Goal: Task Accomplishment & Management: Use online tool/utility

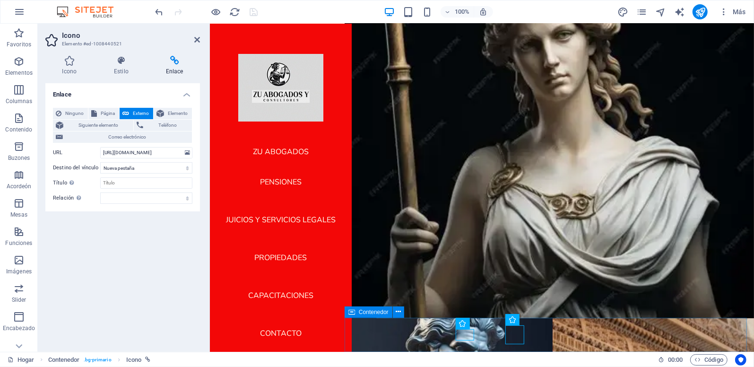
scroll to position [89, 0]
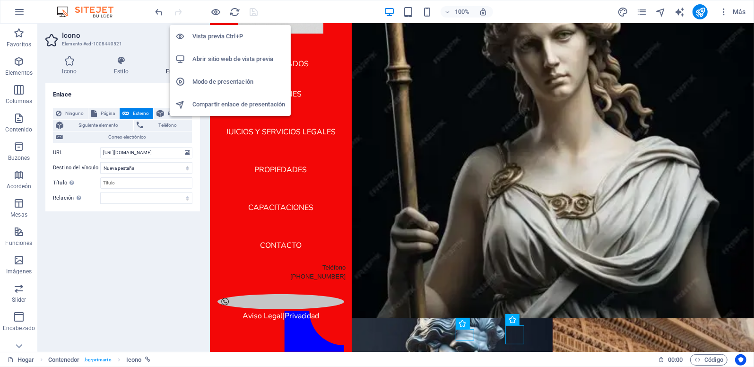
click at [218, 59] on h6 "Abrir sitio web de vista previa" at bounding box center [238, 58] width 93 height 11
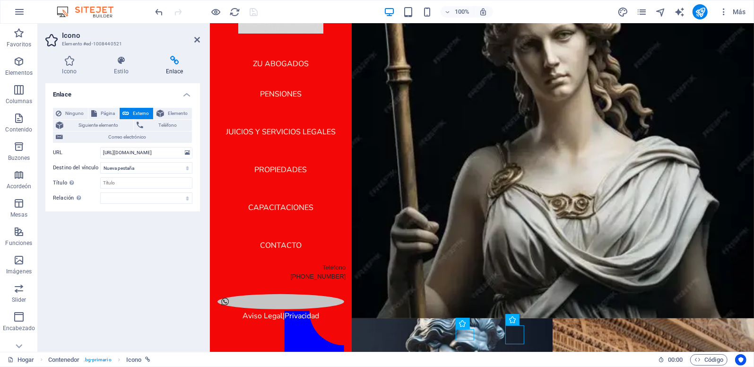
click at [168, 220] on div "Enlace Ninguno Página Externo Elemento Siguiente elemento Teléfono Correo elect…" at bounding box center [122, 213] width 154 height 261
click at [199, 40] on icon at bounding box center [197, 40] width 6 height 8
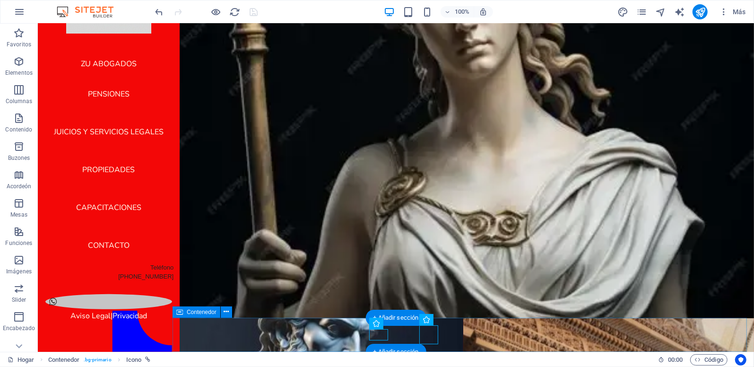
click at [325, 329] on div "Aviso Legal | Privacidad" at bounding box center [462, 349] width 581 height 64
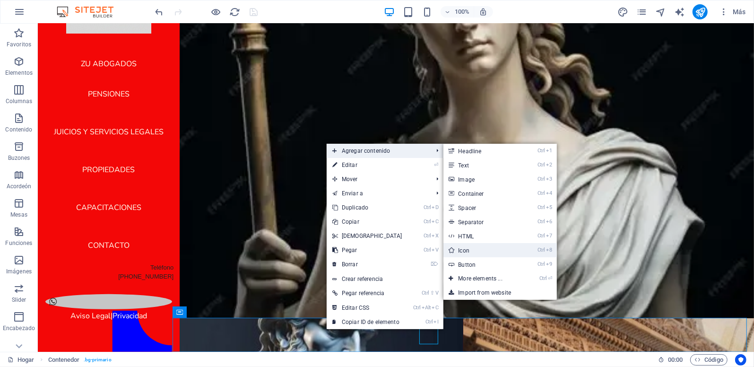
click at [469, 251] on link "Ctrl 8 Icon" at bounding box center [482, 250] width 78 height 14
select select "xMidYMid"
select select "px"
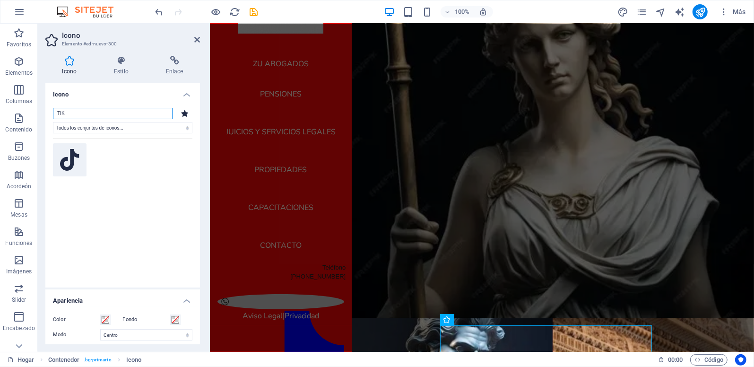
type input "TIK"
click at [73, 158] on icon at bounding box center [69, 160] width 19 height 22
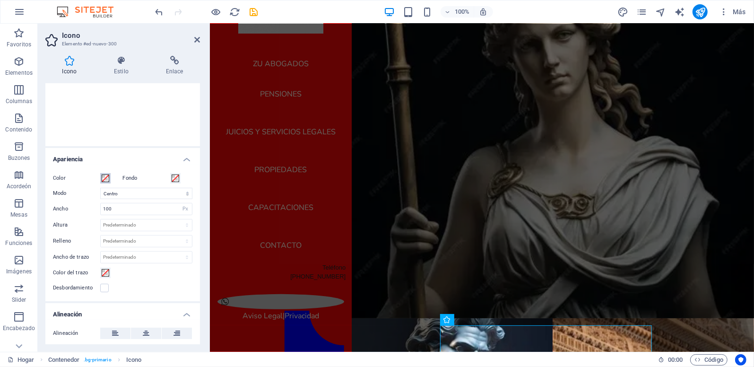
click at [103, 178] on span at bounding box center [106, 178] width 8 height 8
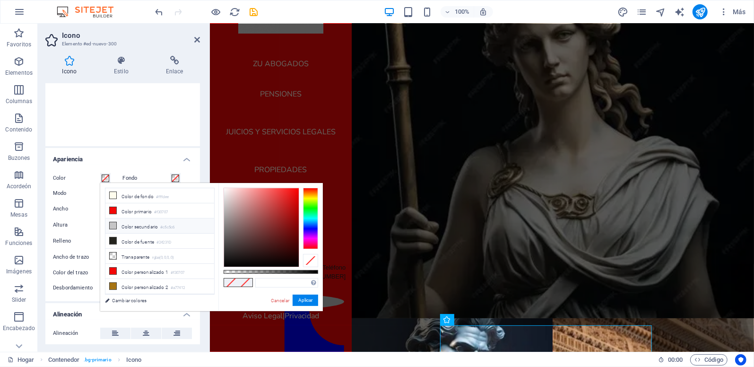
click at [114, 223] on icon at bounding box center [113, 225] width 7 height 7
type input "#c5c5c6"
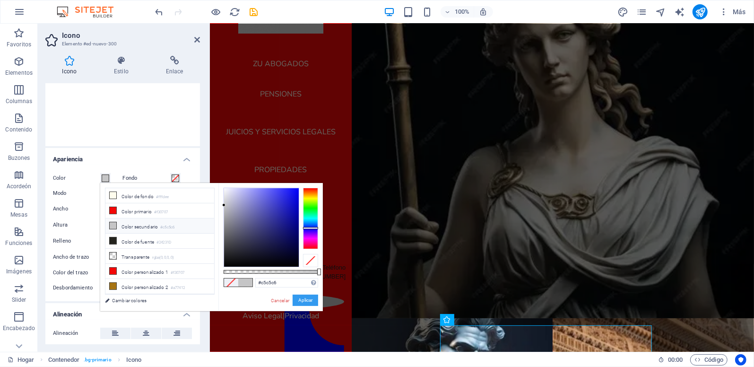
click at [308, 302] on button "Aplicar" at bounding box center [305, 299] width 26 height 11
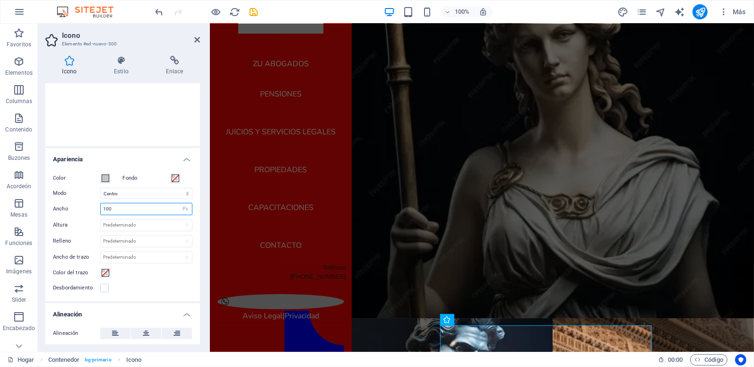
drag, startPoint x: 120, startPoint y: 211, endPoint x: 60, endPoint y: 207, distance: 59.6
click at [60, 207] on div "Ancho 100 Predeterminado Automático Px Rem % em VH Vw" at bounding box center [122, 209] width 139 height 12
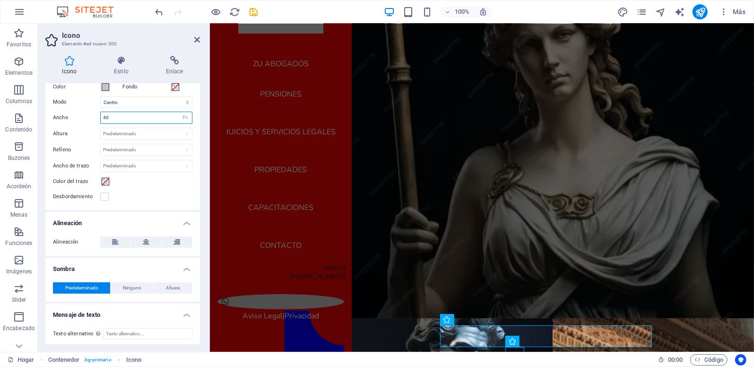
scroll to position [234, 0]
type input "40"
click at [124, 60] on icon at bounding box center [121, 60] width 48 height 9
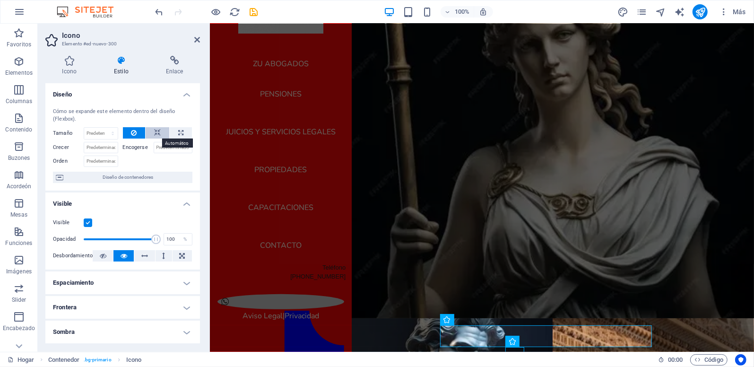
click at [158, 132] on icon at bounding box center [157, 132] width 7 height 11
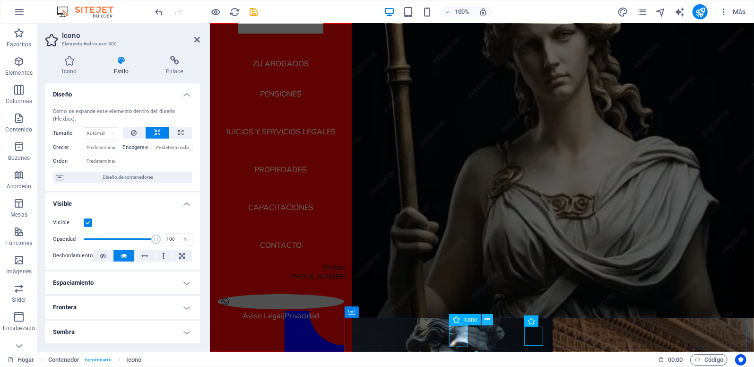
click at [487, 319] on icon at bounding box center [486, 319] width 5 height 10
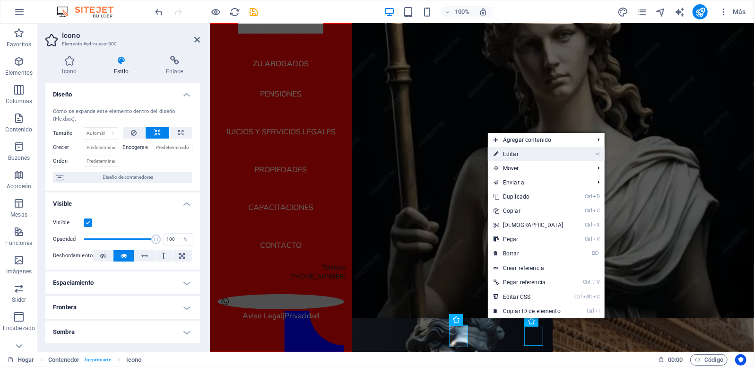
click at [527, 153] on link "⏎ Editar" at bounding box center [528, 154] width 81 height 14
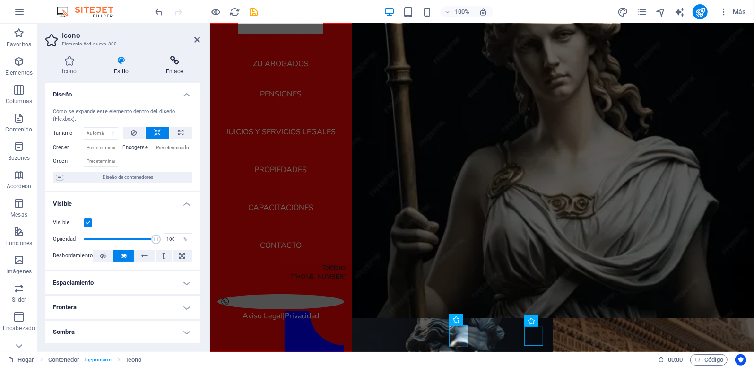
click at [172, 60] on icon at bounding box center [174, 60] width 51 height 9
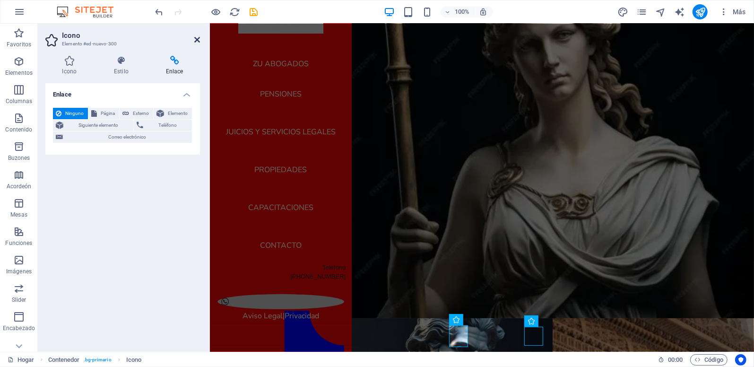
click at [197, 41] on icon at bounding box center [197, 40] width 6 height 8
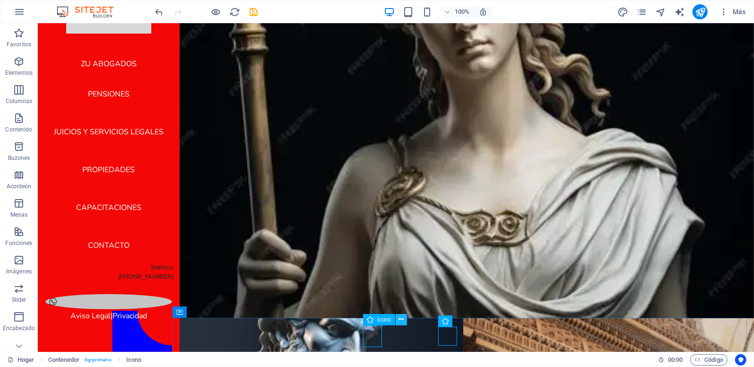
click at [402, 318] on icon at bounding box center [400, 319] width 5 height 10
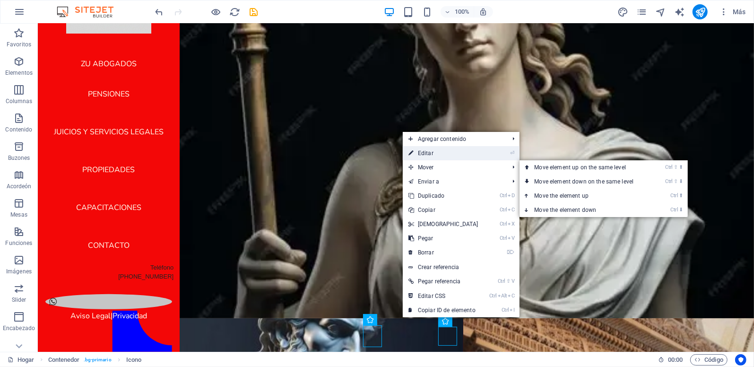
click at [449, 154] on link "⏎ Editar" at bounding box center [443, 153] width 81 height 14
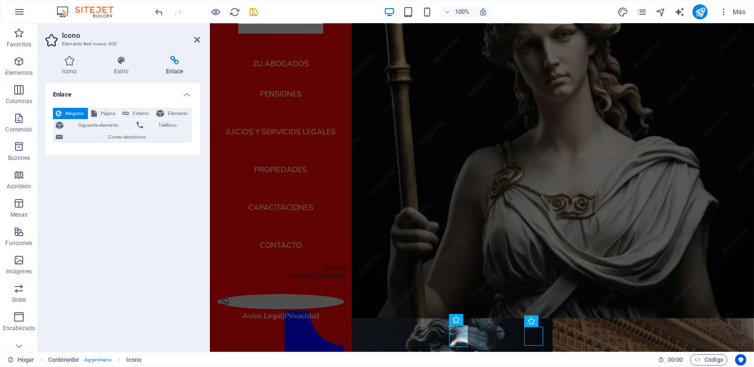
click at [175, 69] on font "Enlace" at bounding box center [174, 71] width 17 height 7
click at [142, 111] on span "Externo" at bounding box center [141, 113] width 18 height 11
select select "blank"
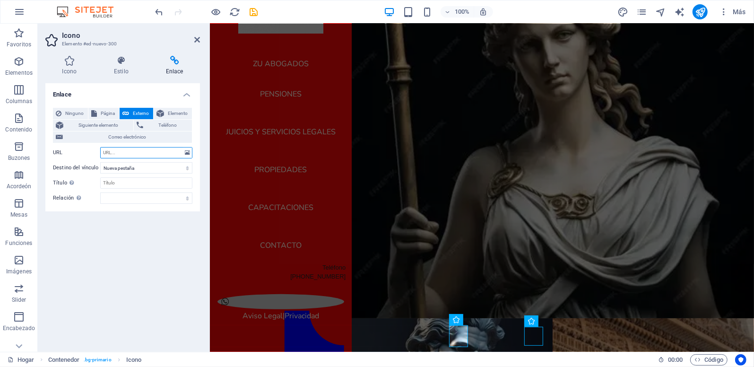
click at [111, 154] on input "URL" at bounding box center [146, 152] width 92 height 11
paste input "[URL][DOMAIN_NAME][DOMAIN_NAME]"
type input "[URL][DOMAIN_NAME][DOMAIN_NAME]"
click at [256, 10] on icon "salvar" at bounding box center [253, 12] width 11 height 11
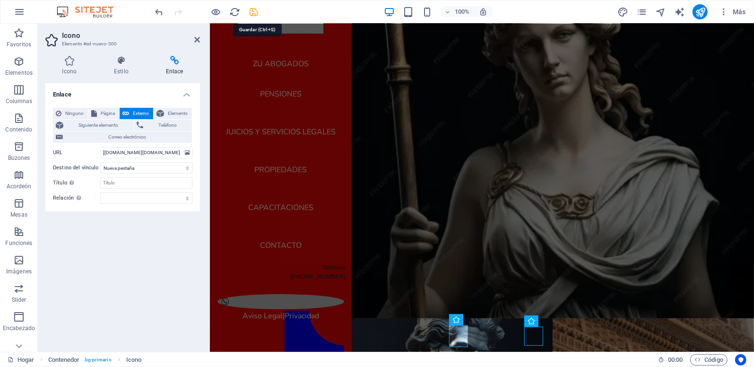
scroll to position [0, 0]
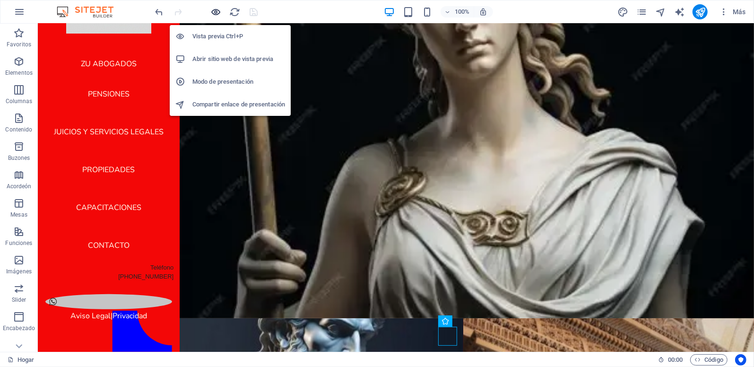
click at [217, 12] on icon "button" at bounding box center [216, 12] width 11 height 11
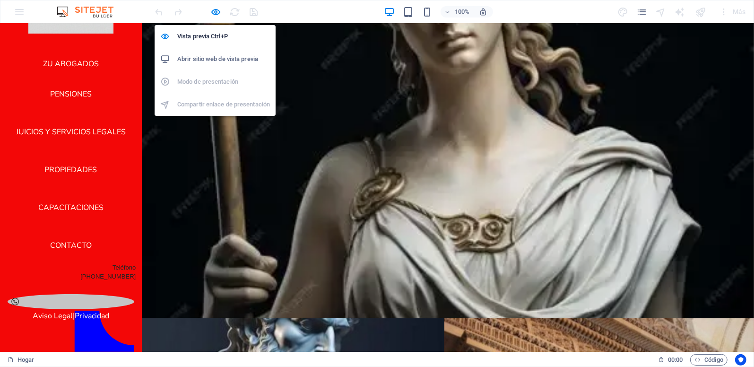
click at [206, 58] on h6 "Abrir sitio web de vista previa" at bounding box center [223, 58] width 93 height 11
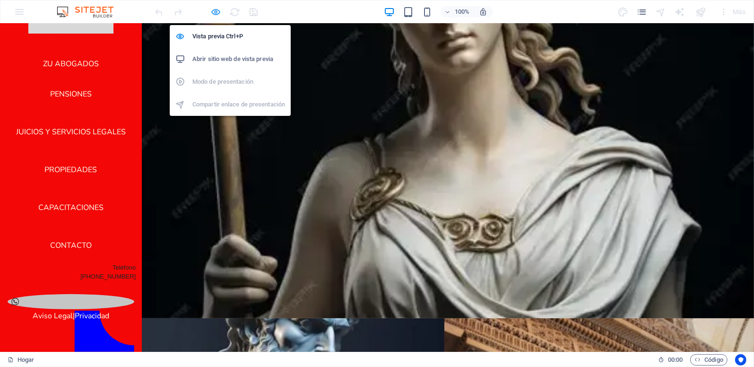
click at [215, 13] on icon "button" at bounding box center [216, 12] width 11 height 11
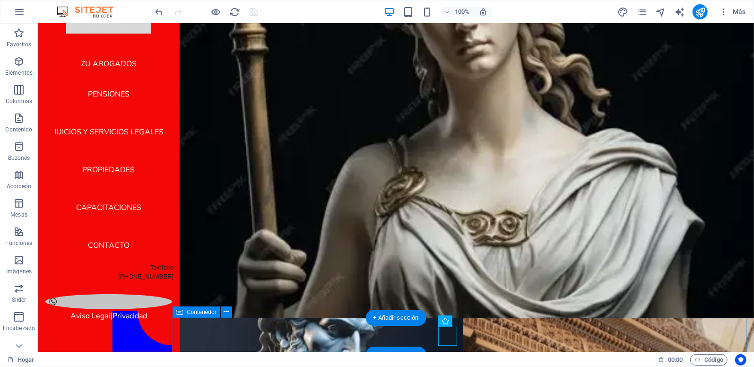
click at [334, 334] on div "Aviso Legal | Privacidad" at bounding box center [462, 361] width 581 height 89
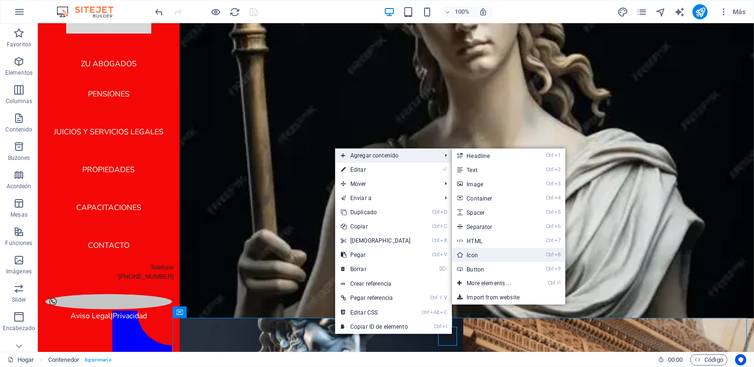
click at [467, 252] on font "Icon" at bounding box center [472, 255] width 11 height 7
select select "xMidYMid"
select select "px"
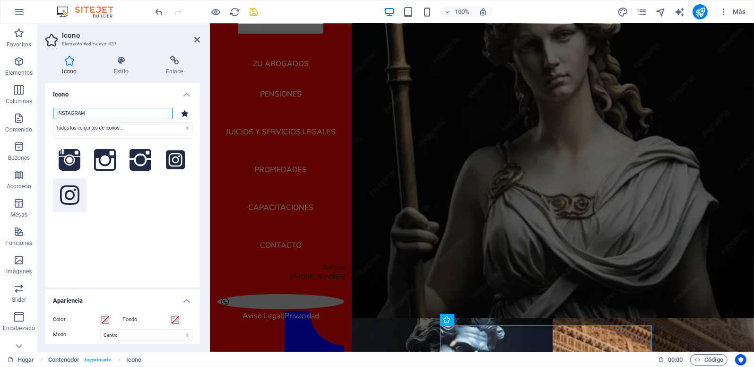
type input "INSTAGRAM"
click at [69, 194] on icon at bounding box center [69, 195] width 19 height 22
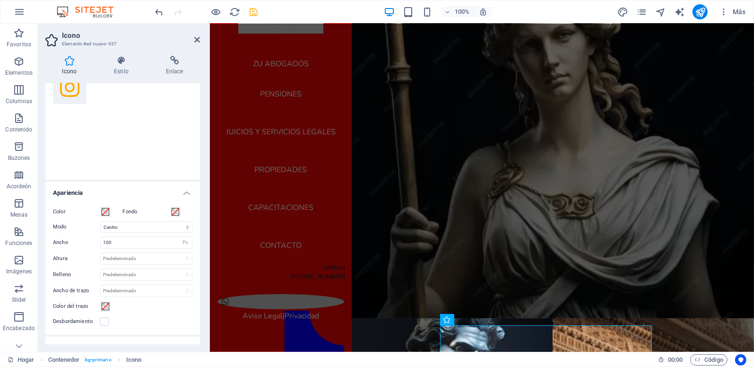
scroll to position [188, 0]
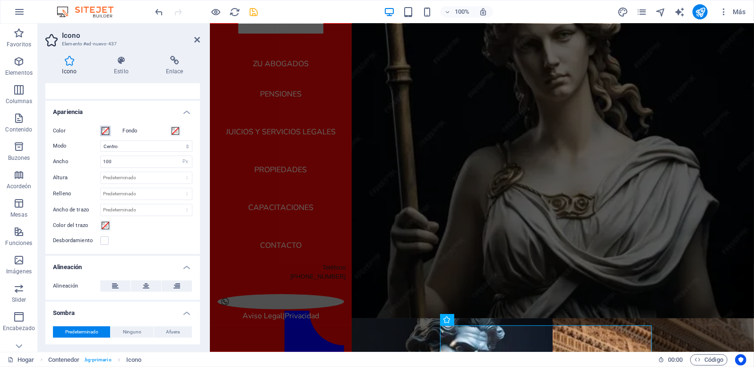
click at [108, 131] on span at bounding box center [106, 131] width 8 height 8
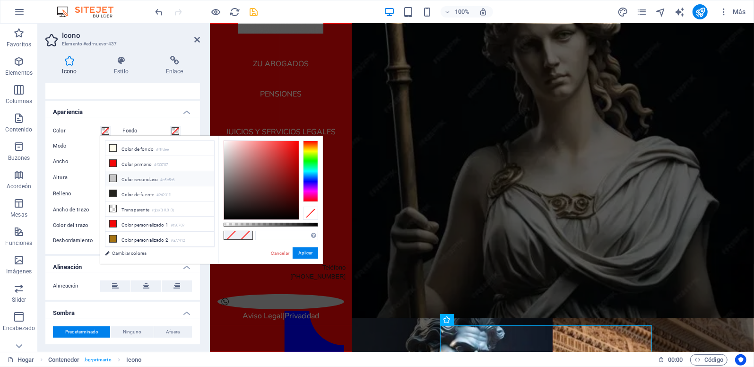
click at [113, 177] on icon at bounding box center [113, 178] width 7 height 7
type input "#c5c5c6"
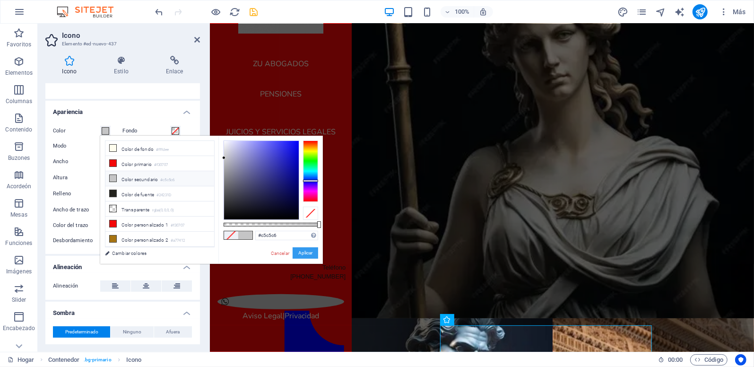
click at [307, 256] on button "Aplicar" at bounding box center [305, 252] width 26 height 11
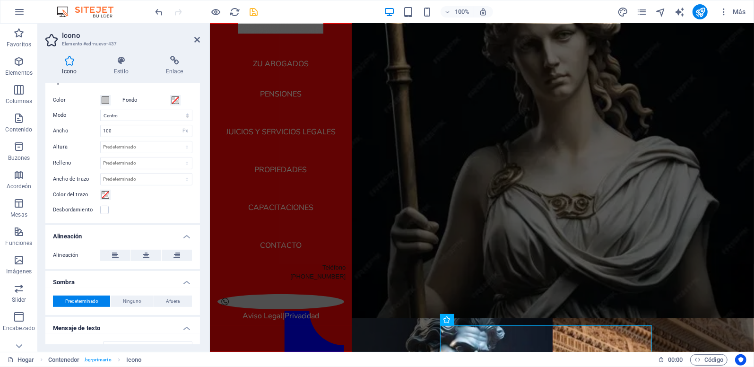
scroll to position [234, 0]
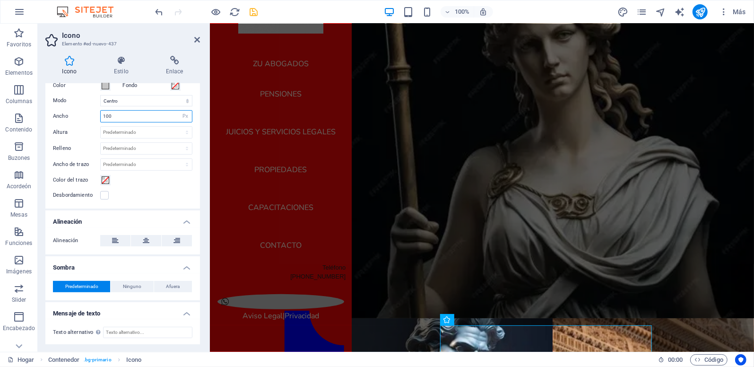
drag, startPoint x: 118, startPoint y: 113, endPoint x: 90, endPoint y: 111, distance: 28.0
click at [90, 111] on div "Ancho 100 Predeterminado Automático Px Rem % em VH Vw" at bounding box center [122, 116] width 139 height 12
drag, startPoint x: 113, startPoint y: 114, endPoint x: 94, endPoint y: 109, distance: 20.5
click at [94, 109] on div "Color Fondo Modo Escama Izquierda Centro Derecha Ancho 40 Predeterminado Automá…" at bounding box center [122, 140] width 154 height 136
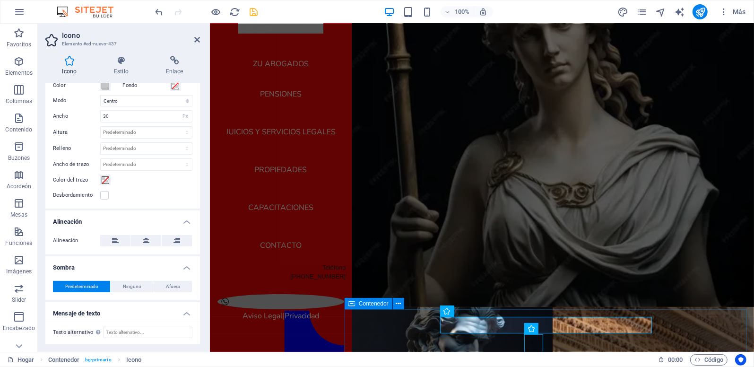
scroll to position [52, 0]
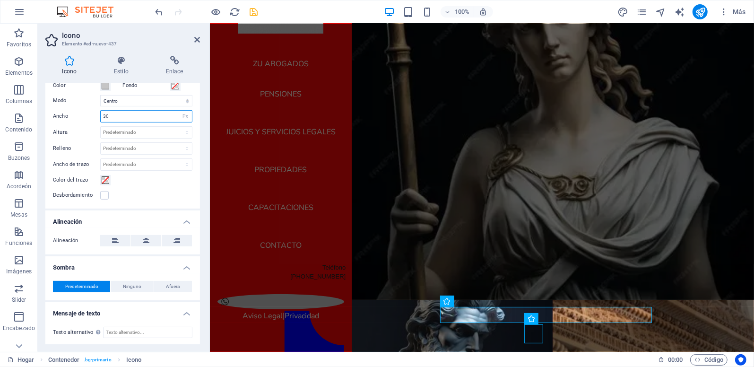
drag, startPoint x: 111, startPoint y: 112, endPoint x: 97, endPoint y: 112, distance: 13.7
click at [97, 112] on div "Ancho 30 Predeterminado Automático Px Rem % em VH Vw" at bounding box center [122, 116] width 139 height 12
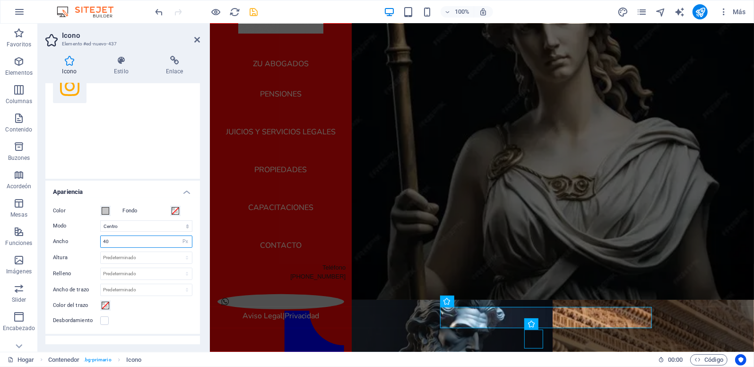
scroll to position [45, 0]
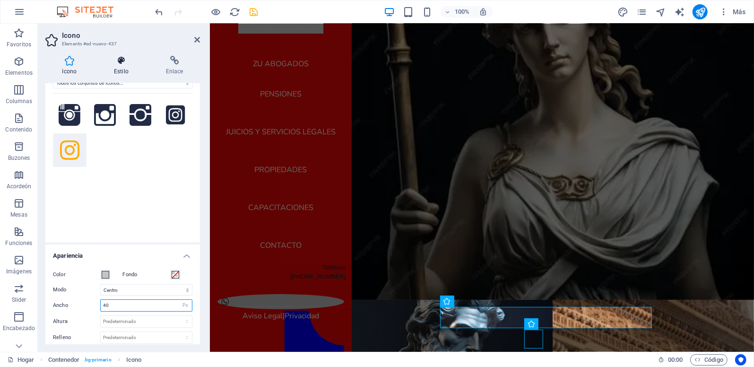
type input "40"
click at [121, 61] on icon at bounding box center [121, 60] width 48 height 9
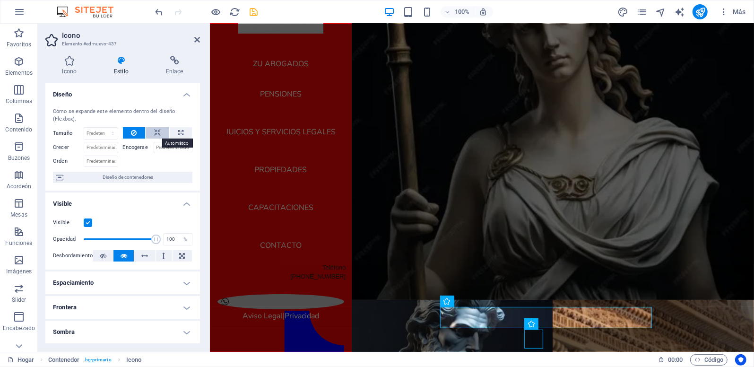
click at [159, 135] on icon at bounding box center [157, 132] width 7 height 11
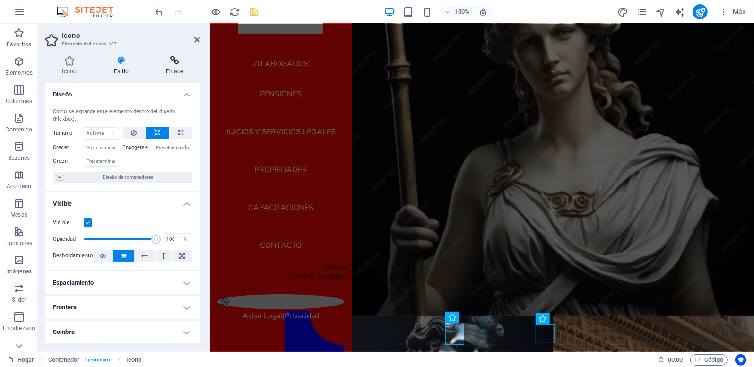
click at [180, 63] on icon at bounding box center [174, 60] width 51 height 9
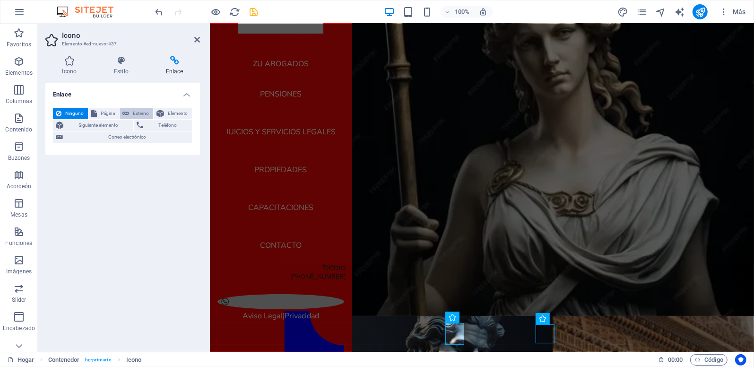
click at [141, 113] on span "Externo" at bounding box center [141, 113] width 18 height 11
select select "blank"
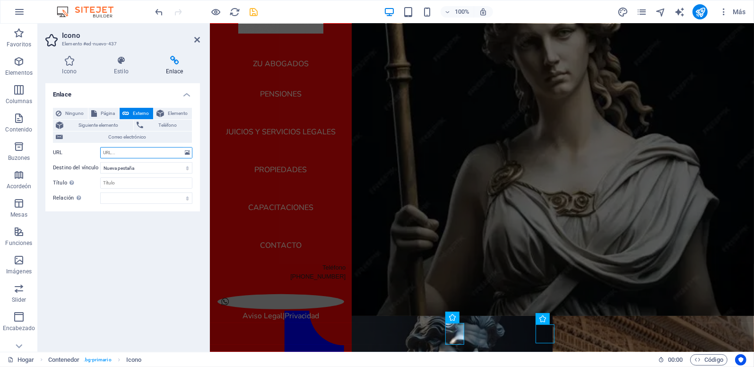
click at [102, 154] on input "URL" at bounding box center [146, 152] width 92 height 11
paste input "[URL][DOMAIN_NAME][DOMAIN_NAME]"
type input "[URL][DOMAIN_NAME][DOMAIN_NAME]"
click at [254, 11] on icon "salvar" at bounding box center [253, 12] width 11 height 11
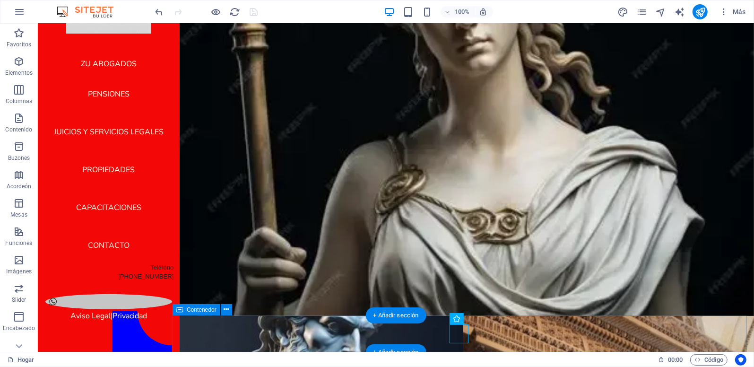
click at [333, 330] on div "Aviso Legal | Privacidad" at bounding box center [462, 371] width 581 height 113
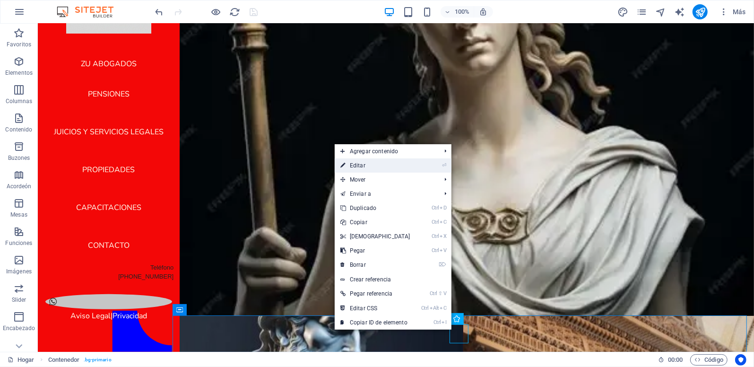
click at [385, 166] on link "⏎ Editar" at bounding box center [374, 165] width 81 height 14
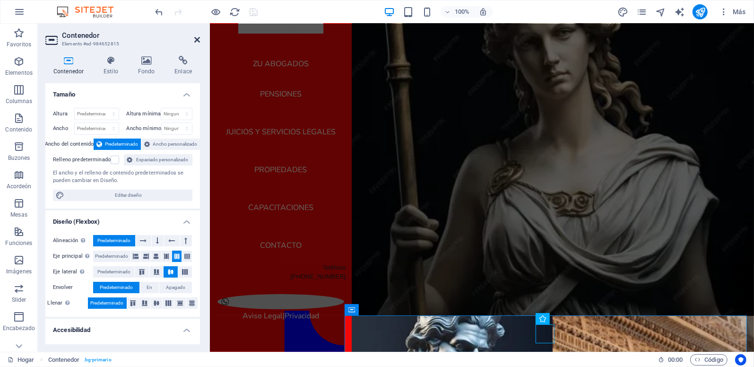
click at [197, 38] on icon at bounding box center [197, 40] width 6 height 8
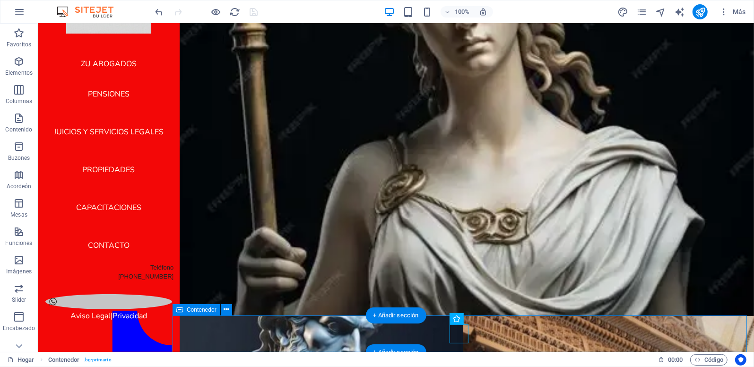
click at [288, 326] on div "Aviso Legal | Privacidad" at bounding box center [462, 371] width 581 height 113
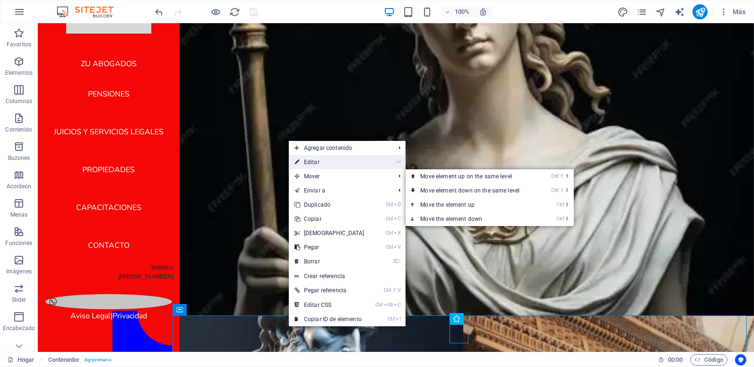
click at [330, 161] on link "⏎ Editar" at bounding box center [329, 162] width 81 height 14
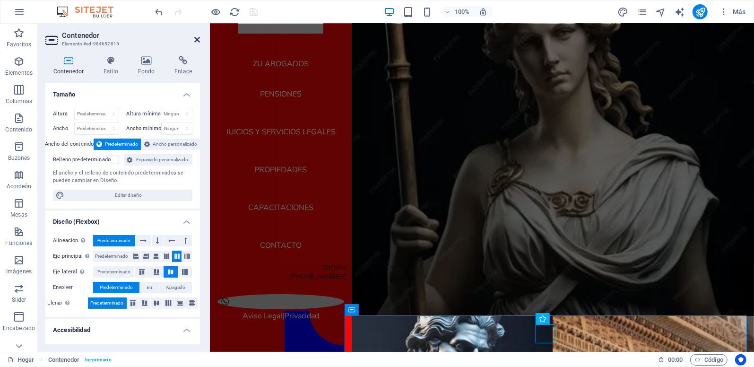
click at [196, 41] on icon at bounding box center [197, 40] width 6 height 8
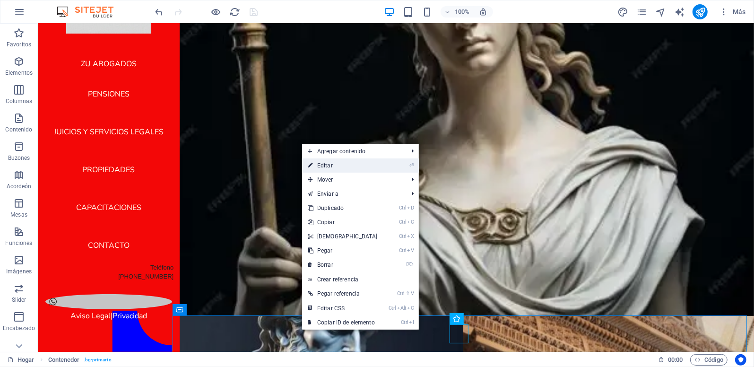
click at [385, 163] on li "⏎ Editar" at bounding box center [360, 165] width 117 height 14
click at [325, 168] on font "Editar" at bounding box center [325, 165] width 16 height 7
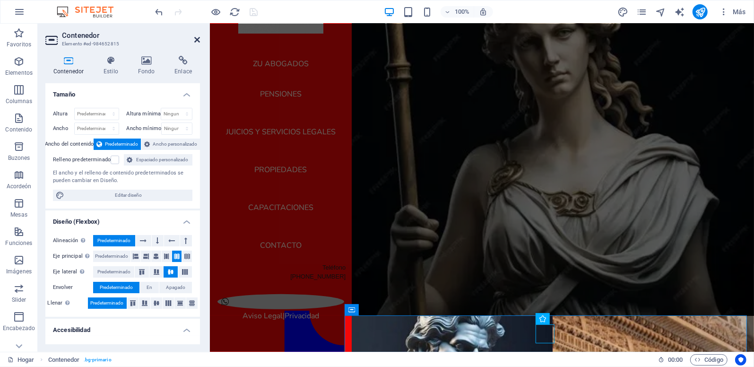
drag, startPoint x: 196, startPoint y: 36, endPoint x: 265, endPoint y: 162, distance: 143.6
click at [196, 36] on icon at bounding box center [197, 40] width 6 height 8
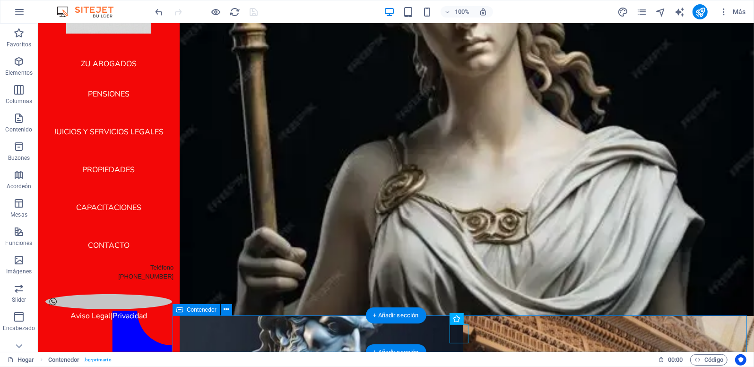
click at [275, 335] on div "Aviso Legal | Privacidad" at bounding box center [462, 371] width 581 height 113
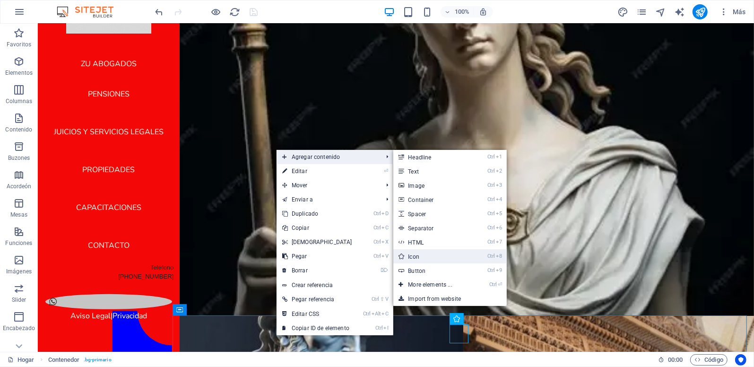
click at [410, 255] on font "Icon" at bounding box center [413, 256] width 11 height 7
select select "xMidYMid"
select select "px"
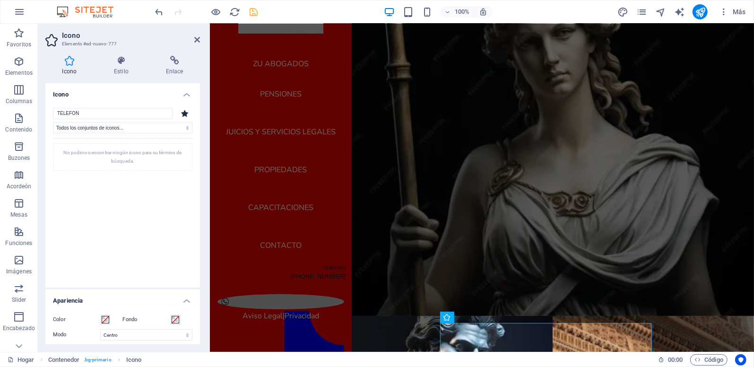
type input "TELEFONO"
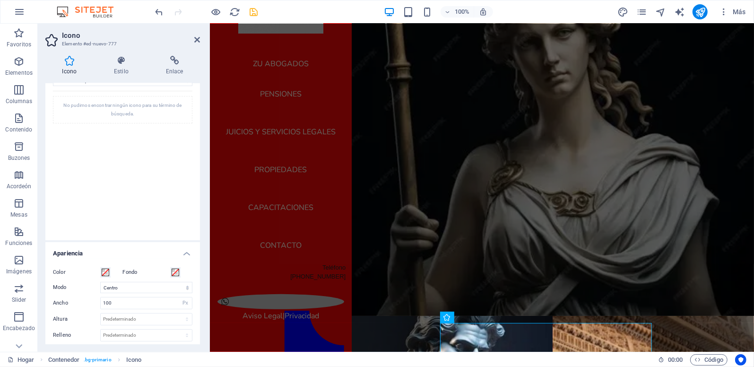
scroll to position [0, 0]
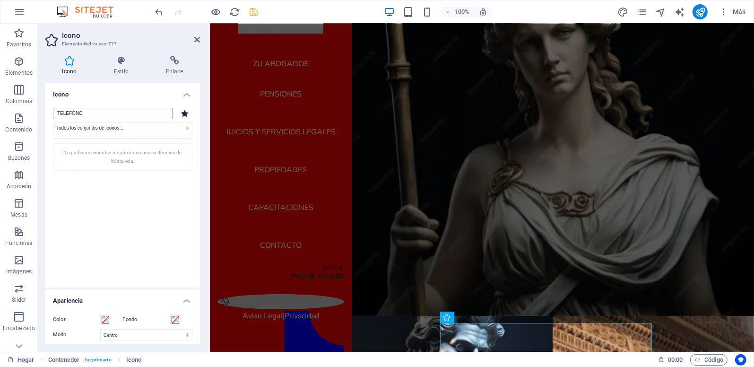
click at [95, 114] on input "TELEFONO" at bounding box center [113, 113] width 120 height 11
drag, startPoint x: 95, startPoint y: 114, endPoint x: 10, endPoint y: 110, distance: 85.1
click at [10, 110] on section "Favoritos Elementos Columnas Contenido Buzones Acordeón Mesas Funciones Imágene…" at bounding box center [377, 188] width 754 height 328
type input "FONO"
drag, startPoint x: 91, startPoint y: 111, endPoint x: 53, endPoint y: 107, distance: 38.0
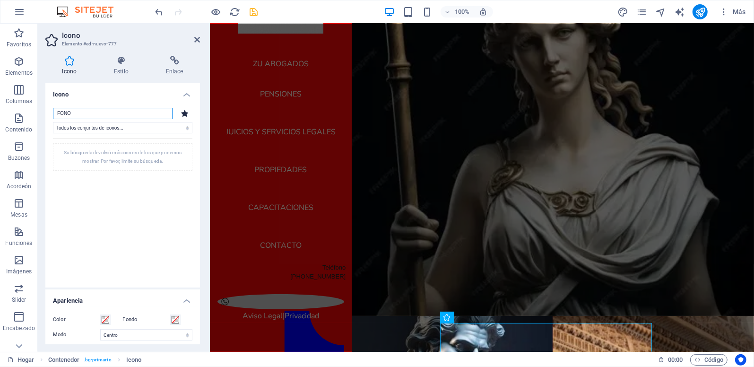
click at [53, 107] on div "FONO Todos los conjuntos de iconos... IcoFont Ionicons Marcas de FontAwesome Fo…" at bounding box center [122, 193] width 154 height 187
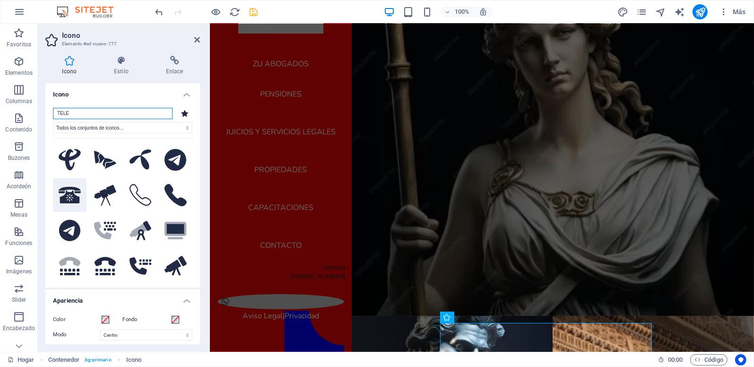
type input "TELE"
click at [68, 199] on icon at bounding box center [70, 195] width 22 height 17
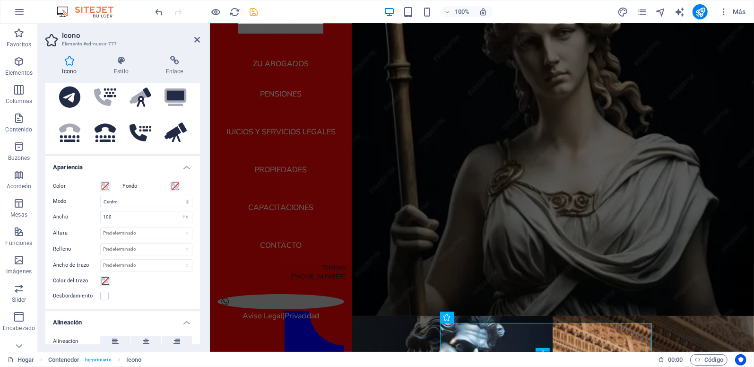
scroll to position [138, 0]
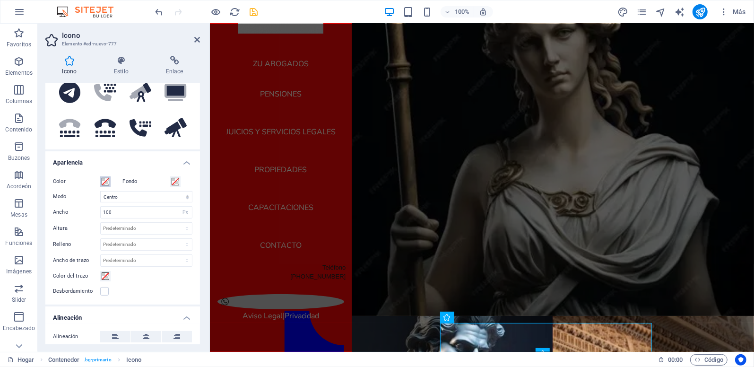
click at [105, 182] on span at bounding box center [106, 182] width 8 height 8
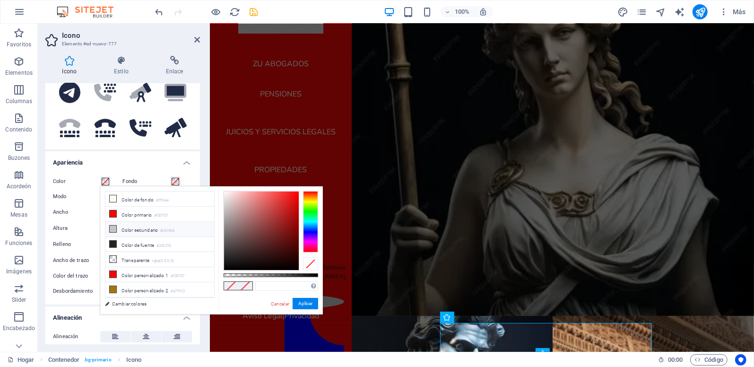
click at [113, 228] on icon at bounding box center [113, 228] width 7 height 7
type input "#c5c5c6"
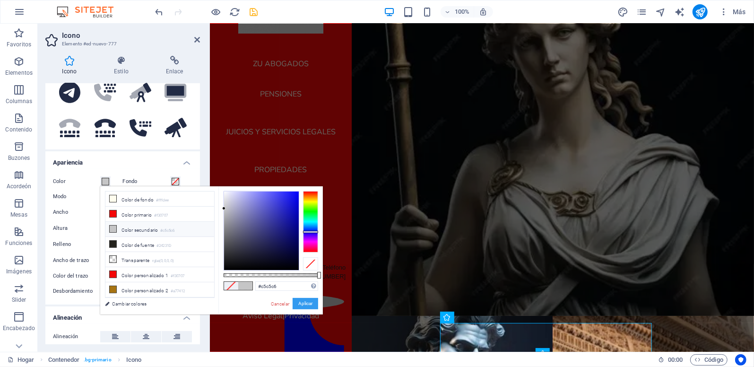
drag, startPoint x: 303, startPoint y: 301, endPoint x: 94, endPoint y: 278, distance: 209.7
click at [304, 301] on button "Aplicar" at bounding box center [305, 303] width 26 height 11
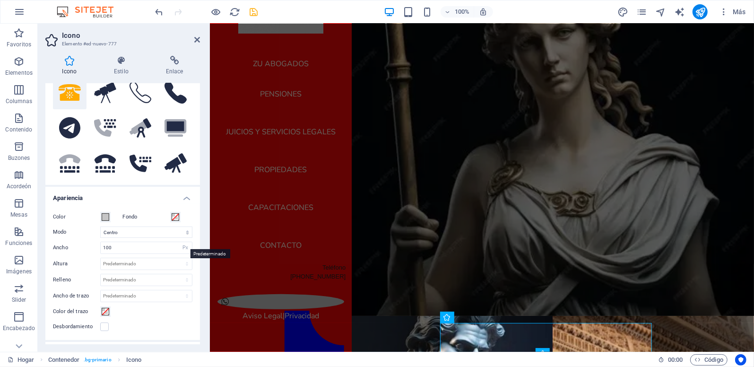
scroll to position [0, 0]
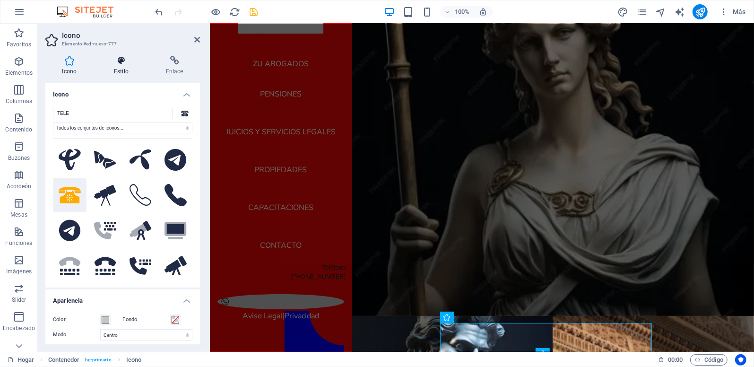
click at [125, 63] on icon at bounding box center [121, 60] width 48 height 9
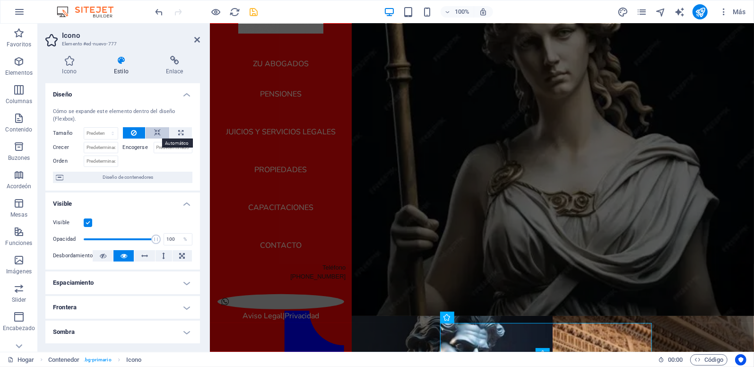
click at [159, 132] on icon at bounding box center [157, 132] width 7 height 11
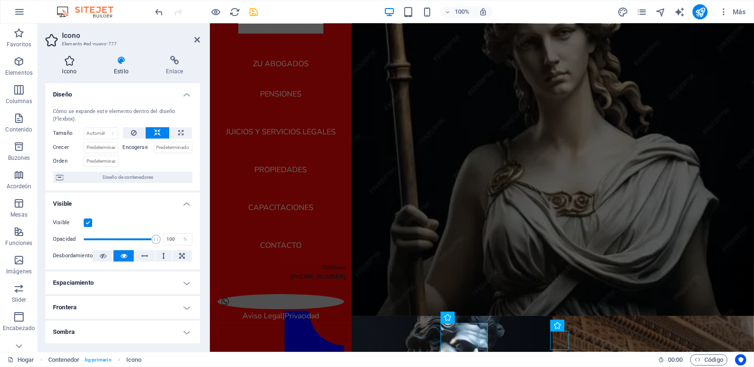
click at [72, 67] on h4 "Icono" at bounding box center [71, 66] width 52 height 20
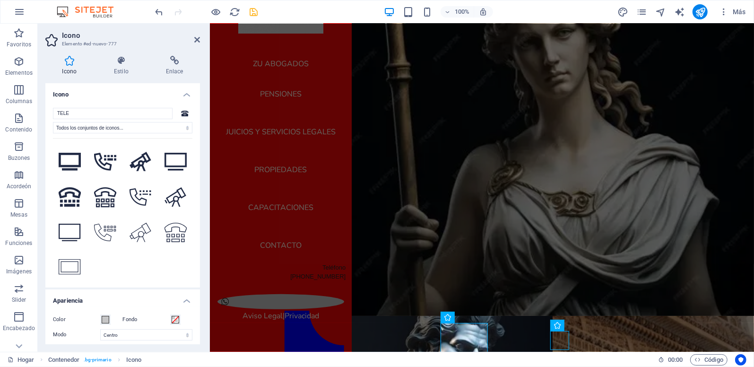
scroll to position [234, 0]
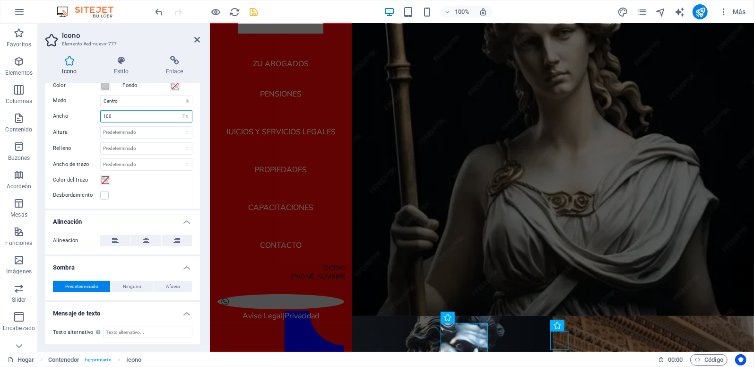
drag, startPoint x: 105, startPoint y: 115, endPoint x: 82, endPoint y: 111, distance: 24.1
click at [82, 111] on div "Ancho 100 Predeterminado Automático Px Rem % em VH Vw" at bounding box center [122, 116] width 139 height 12
type input "4"
type input "50"
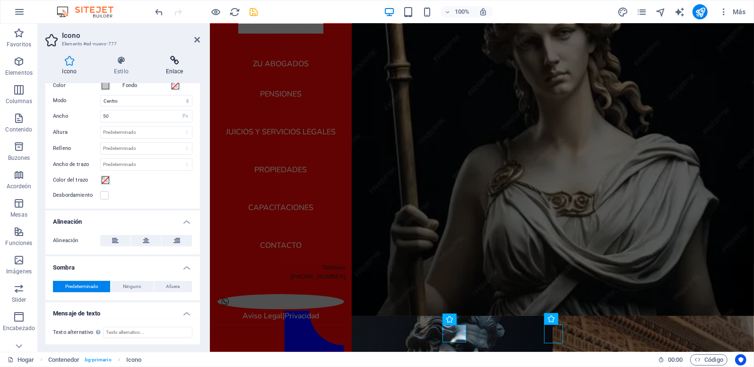
click at [177, 63] on icon at bounding box center [174, 60] width 51 height 9
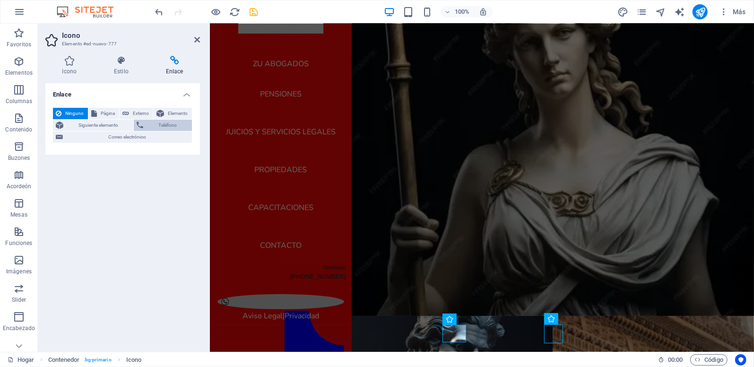
click at [157, 127] on span "Teléfono" at bounding box center [167, 125] width 43 height 11
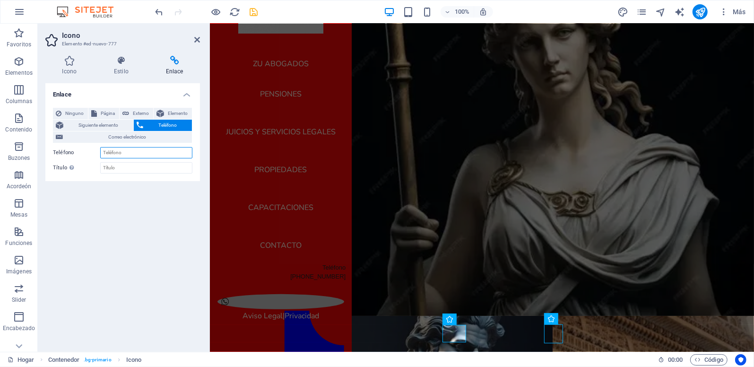
click at [116, 154] on input "Teléfono" at bounding box center [146, 152] width 92 height 11
type input "[PHONE_NUMBER]"
click at [252, 10] on icon "salvar" at bounding box center [253, 12] width 11 height 11
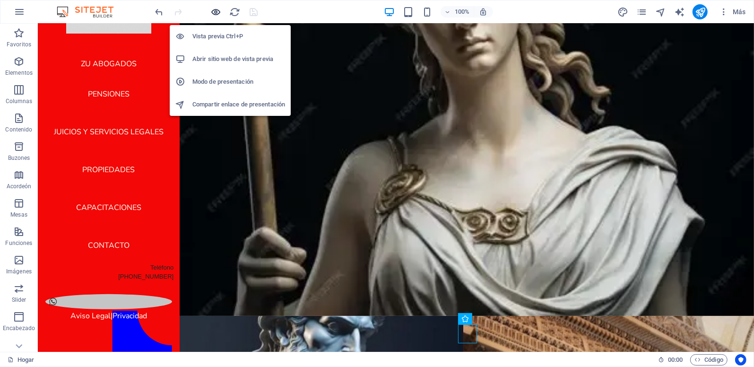
click at [216, 10] on icon "button" at bounding box center [216, 12] width 11 height 11
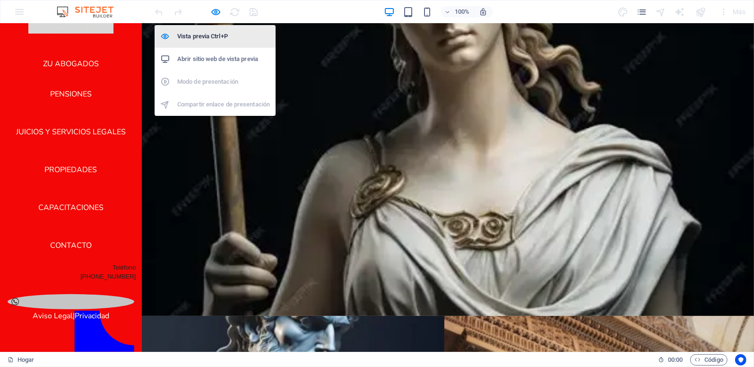
click at [201, 38] on h6 "Vista previa Ctrl+P" at bounding box center [223, 36] width 93 height 11
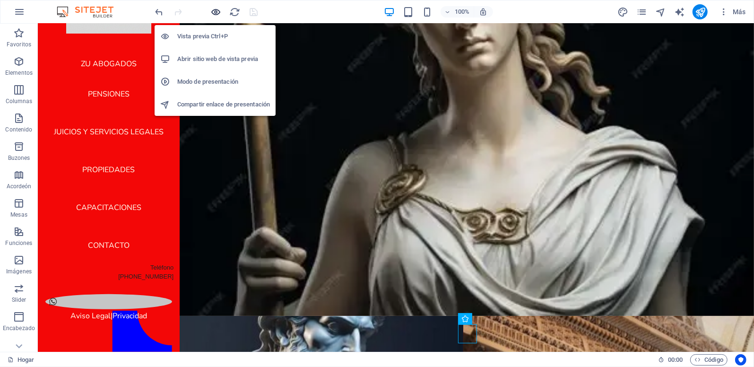
click at [217, 12] on icon "button" at bounding box center [216, 12] width 11 height 11
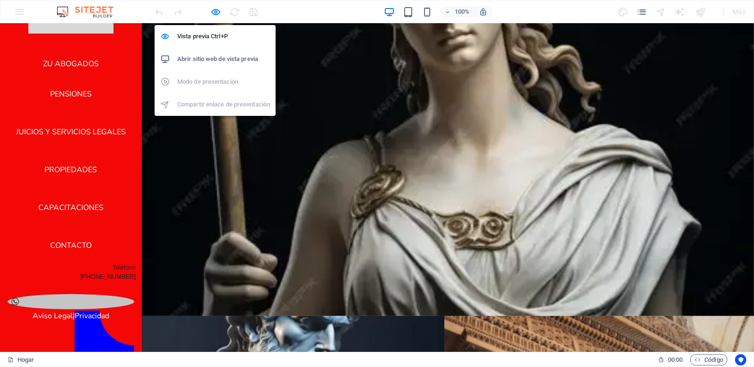
click at [199, 58] on h6 "Abrir sitio web de vista previa" at bounding box center [223, 58] width 93 height 11
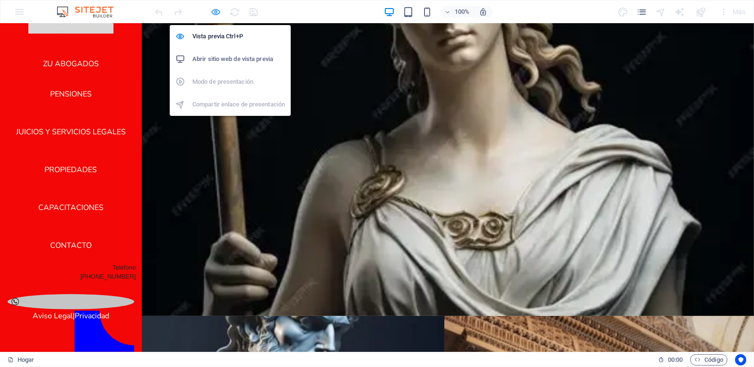
click at [215, 11] on icon "button" at bounding box center [216, 12] width 11 height 11
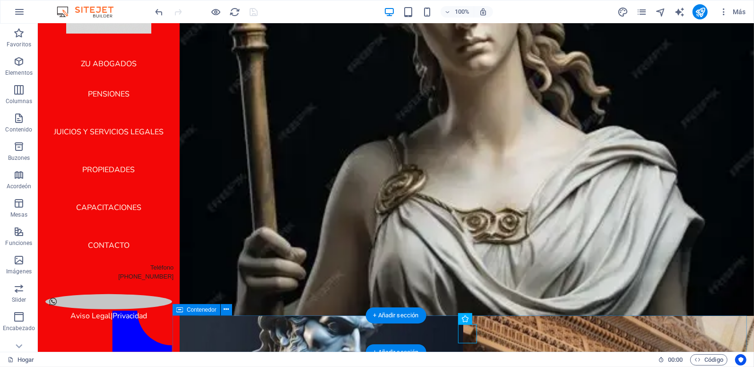
click at [371, 335] on figure at bounding box center [463, 333] width 212 height 21
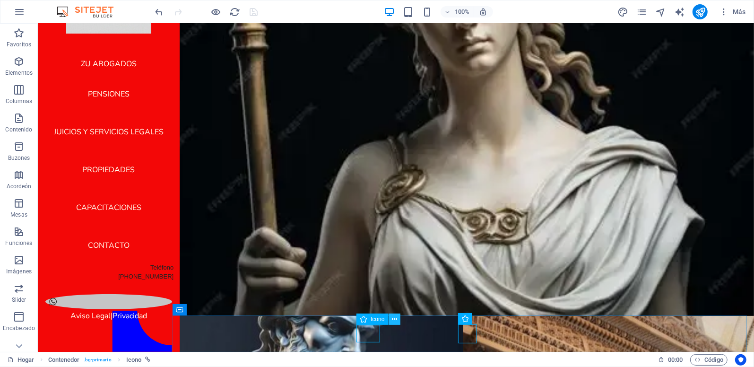
click at [393, 319] on icon at bounding box center [394, 319] width 5 height 10
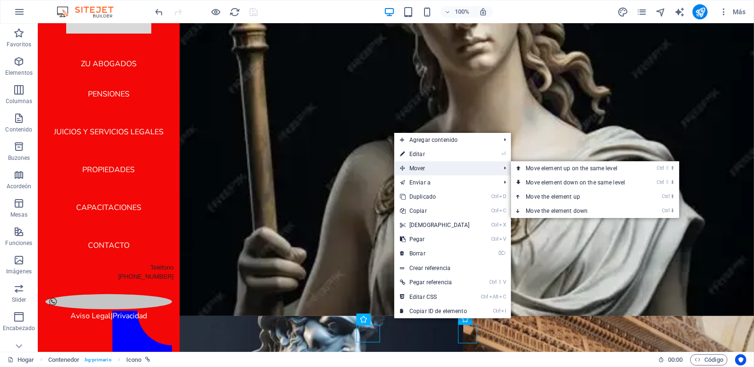
click at [424, 168] on font "Mover" at bounding box center [417, 168] width 16 height 7
click at [411, 168] on font "Mover" at bounding box center [417, 168] width 16 height 7
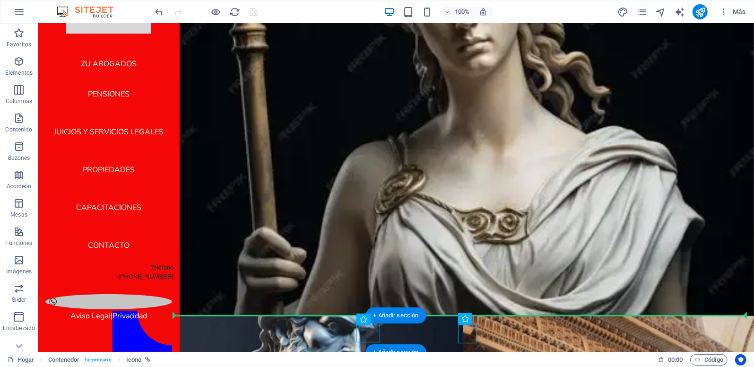
drag, startPoint x: 398, startPoint y: 345, endPoint x: 261, endPoint y: 326, distance: 138.7
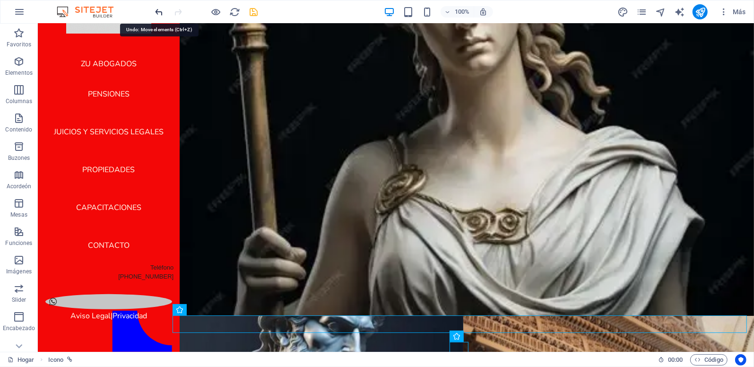
click at [158, 14] on icon "deshacer" at bounding box center [159, 12] width 11 height 11
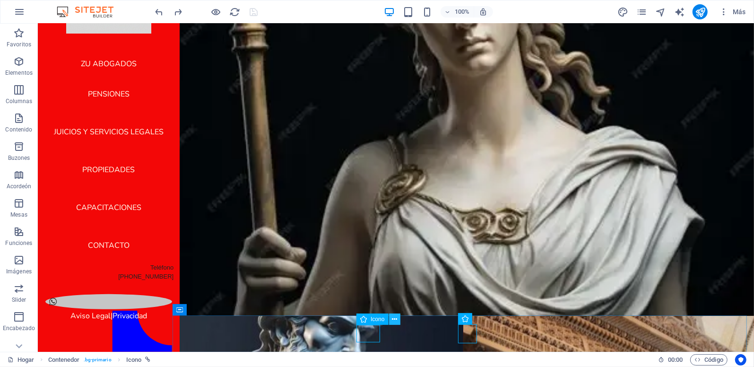
click at [395, 322] on icon at bounding box center [394, 319] width 5 height 10
click at [396, 320] on icon at bounding box center [394, 319] width 5 height 10
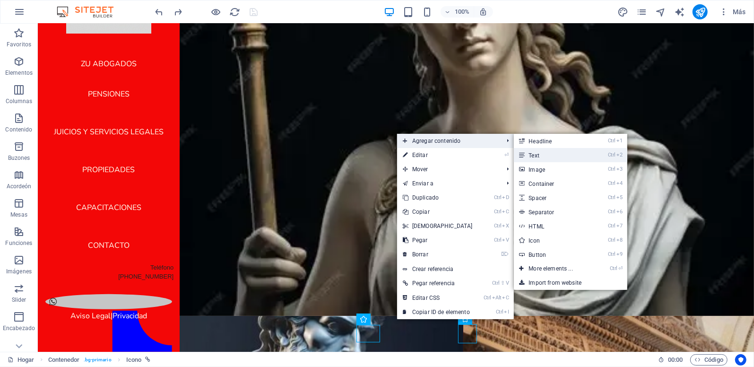
click at [535, 154] on font "Text" at bounding box center [534, 155] width 11 height 7
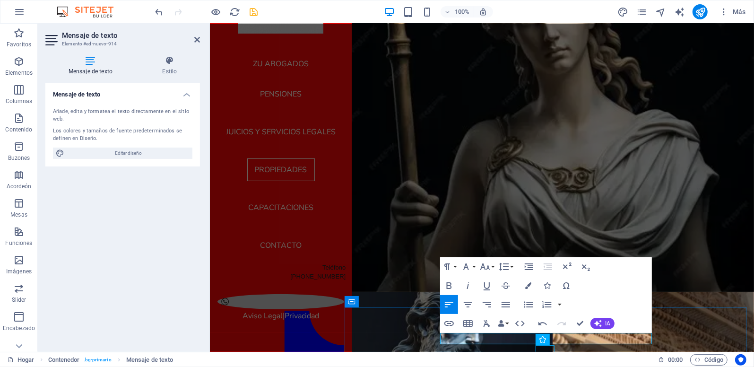
scroll to position [66, 0]
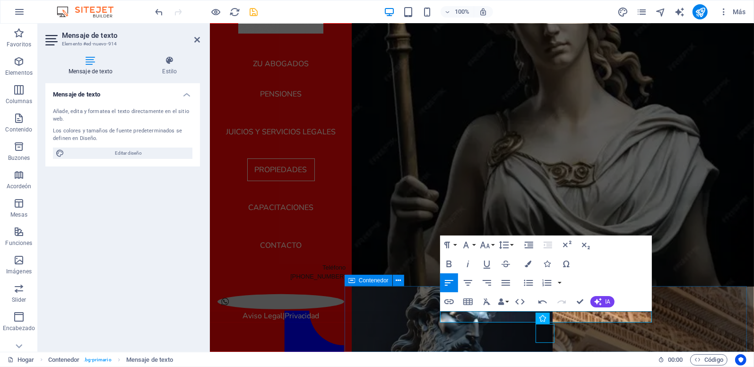
drag, startPoint x: 506, startPoint y: 315, endPoint x: 433, endPoint y: 313, distance: 73.2
click at [433, 313] on div "​[PHONE_NUMBER] Aviso Legal | Privacidad" at bounding box center [548, 359] width 409 height 146
click at [452, 263] on icon "button" at bounding box center [448, 263] width 11 height 11
click at [476, 244] on div "Formato de párrafo Normal Rúbrica 1 Rúbrica 2 Rúbrica 3 Rúbrica 4 Rúbrica 5 Rúb…" at bounding box center [477, 244] width 75 height 19
click at [473, 246] on button "Familia tipográfica" at bounding box center [468, 244] width 18 height 19
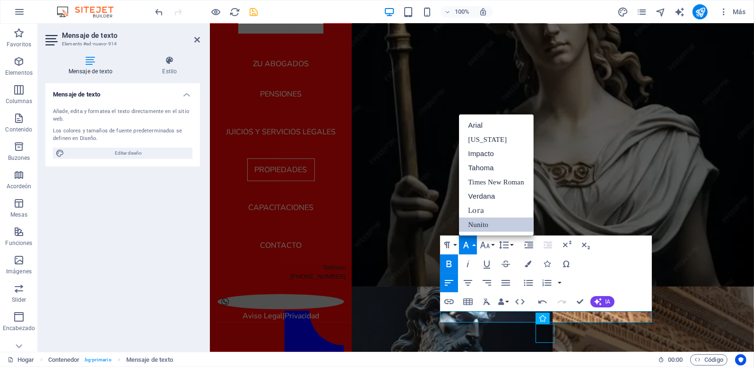
scroll to position [0, 0]
click at [473, 246] on button "Familia tipográfica" at bounding box center [468, 244] width 18 height 19
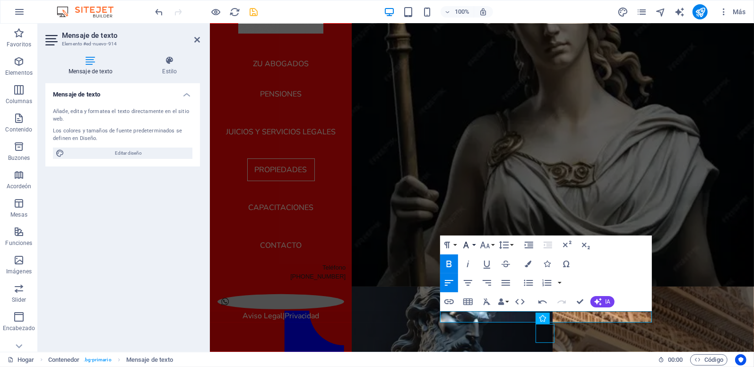
click at [473, 246] on button "Familia tipográfica" at bounding box center [468, 244] width 18 height 19
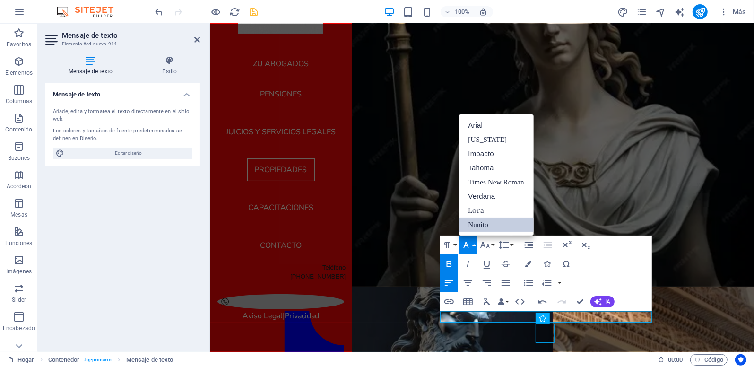
click at [637, 271] on div "Formato de párrafo Normal Rúbrica 1 Rúbrica 2 Rúbrica 3 Rúbrica 4 Rúbrica 5 Rúb…" at bounding box center [546, 273] width 212 height 76
click at [623, 256] on div "Formato de párrafo Normal Rúbrica 1 Rúbrica 2 Rúbrica 3 Rúbrica 4 Rúbrica 5 Rúb…" at bounding box center [546, 273] width 212 height 76
click at [509, 223] on link "Nunito" at bounding box center [496, 224] width 75 height 14
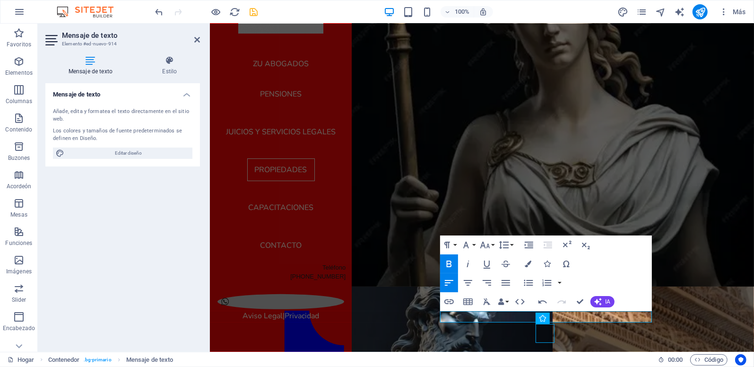
click at [91, 61] on icon at bounding box center [90, 60] width 90 height 9
click at [167, 74] on font "Estilo" at bounding box center [169, 71] width 15 height 7
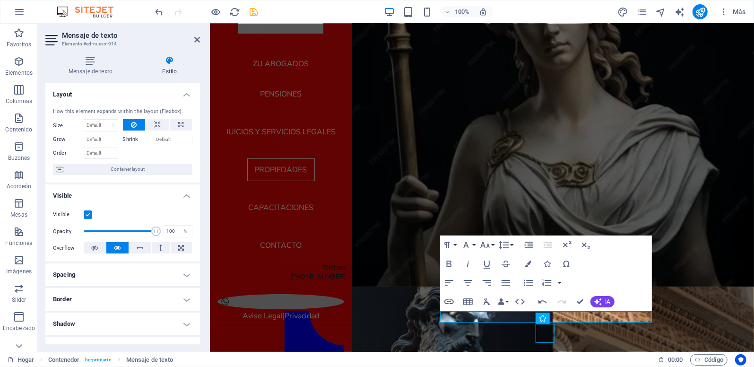
scroll to position [138, 0]
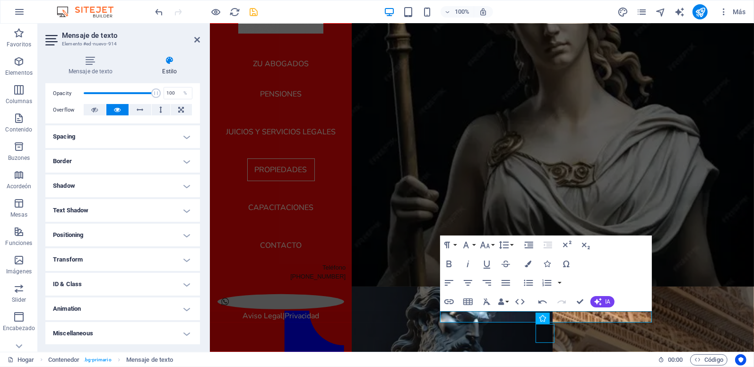
click at [181, 135] on h4 "Spacing" at bounding box center [122, 136] width 154 height 23
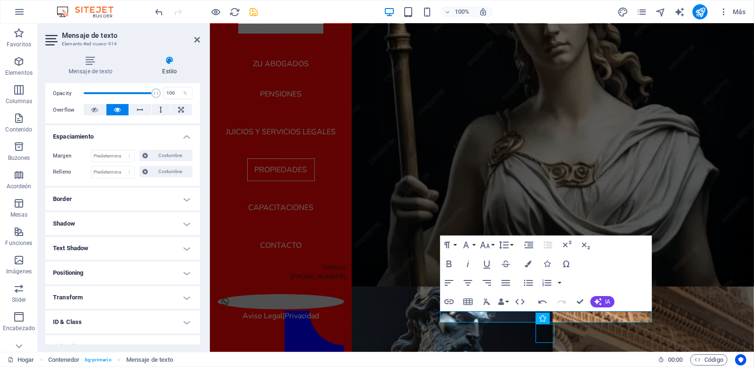
click at [182, 196] on h4 "Border" at bounding box center [122, 199] width 154 height 23
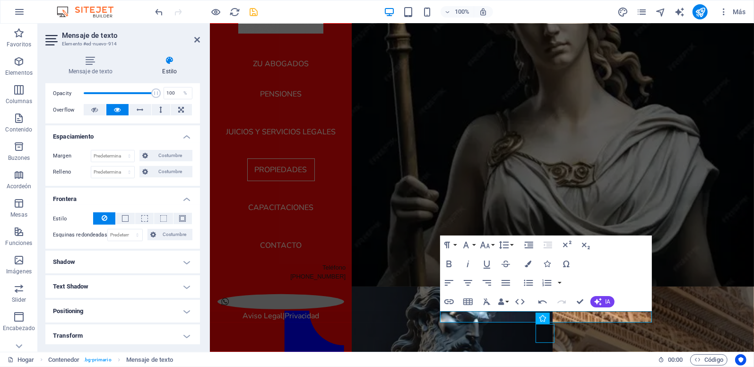
click at [180, 279] on h4 "Text Shadow" at bounding box center [122, 286] width 154 height 23
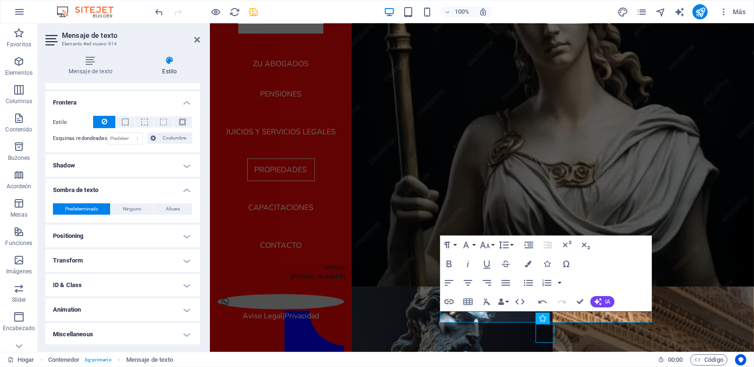
click at [188, 230] on h4 "Positioning" at bounding box center [122, 235] width 154 height 23
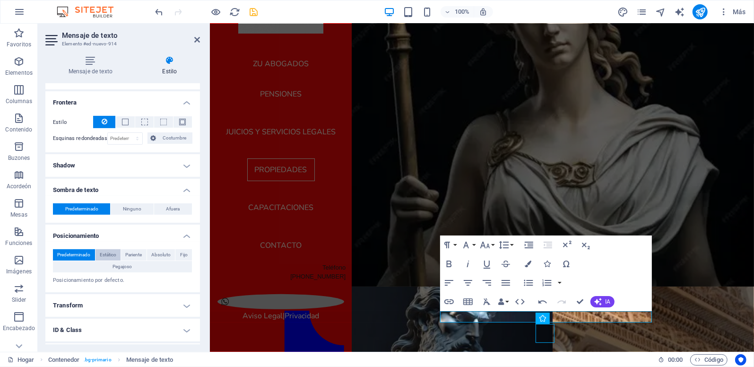
scroll to position [279, 0]
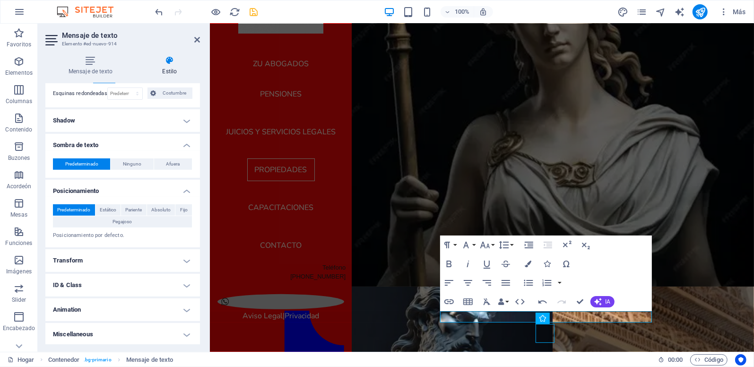
click at [139, 234] on p "Posicionamiento por defecto." at bounding box center [122, 235] width 139 height 8
click at [117, 237] on p "Posicionamiento por defecto." at bounding box center [122, 235] width 139 height 8
click at [103, 208] on span "Estático" at bounding box center [108, 209] width 17 height 11
click at [129, 207] on span "Pariente" at bounding box center [134, 209] width 17 height 11
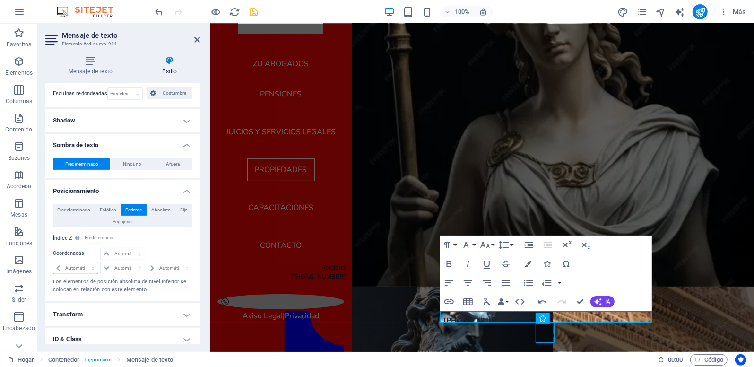
click at [69, 266] on select "Automático Px Rem % em" at bounding box center [75, 267] width 44 height 11
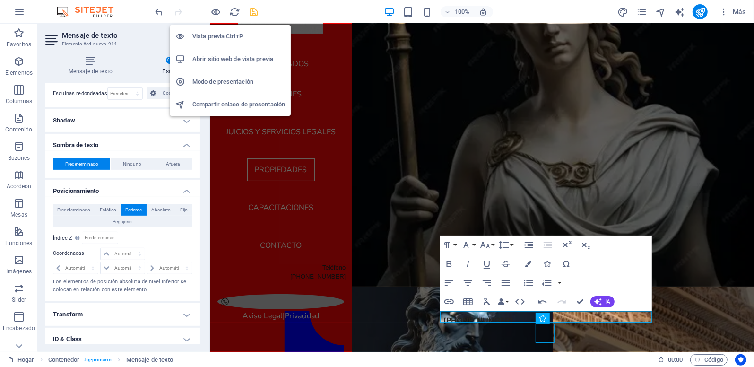
click at [208, 39] on h6 "Vista previa Ctrl+P" at bounding box center [238, 36] width 93 height 11
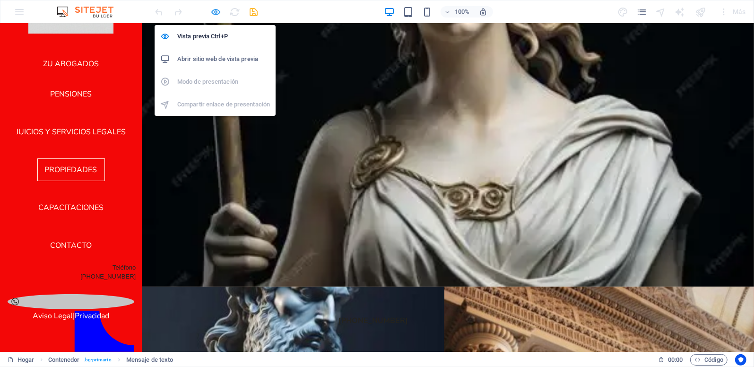
click at [214, 12] on icon "button" at bounding box center [216, 12] width 11 height 11
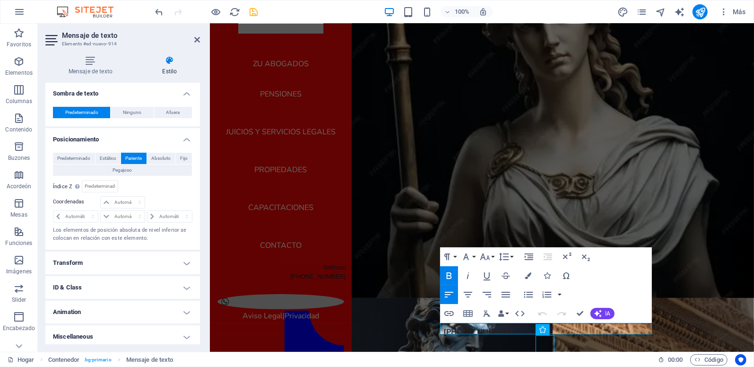
scroll to position [333, 0]
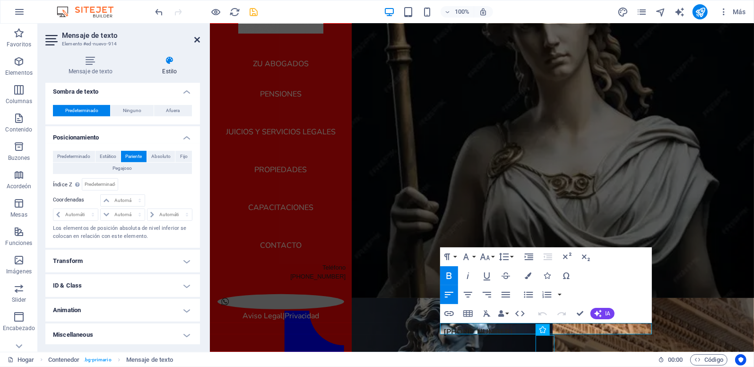
click at [198, 40] on icon at bounding box center [197, 40] width 6 height 8
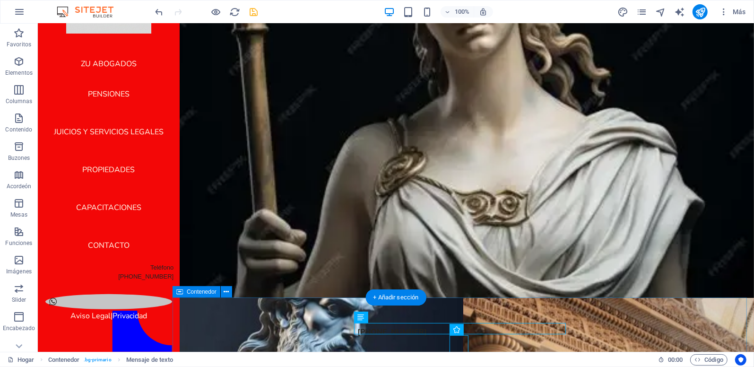
click at [248, 339] on div "[PHONE_NUMBER] Aviso Legal | Privacidad" at bounding box center [462, 370] width 581 height 146
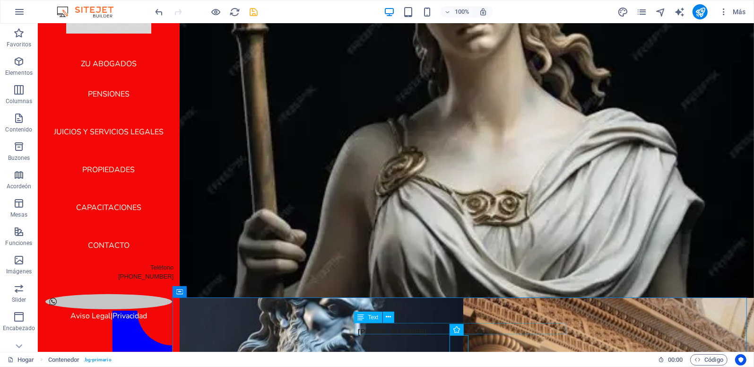
click at [364, 314] on div "Text" at bounding box center [368, 316] width 28 height 11
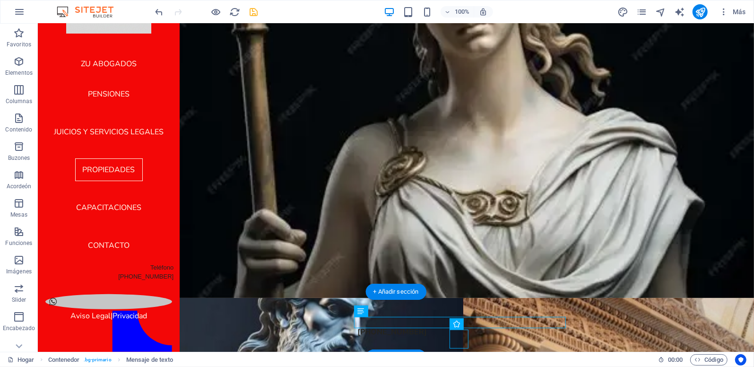
scroll to position [66, 0]
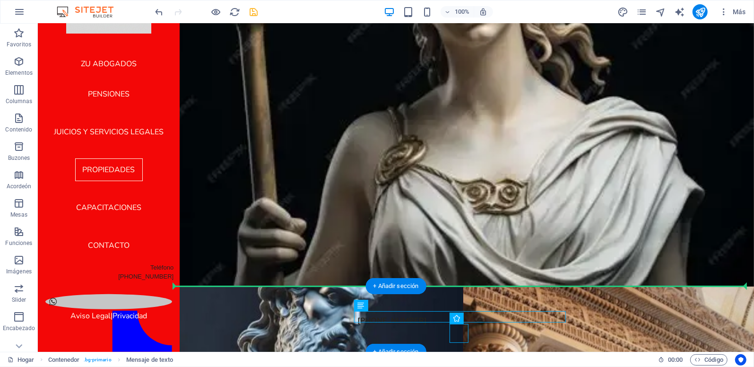
drag, startPoint x: 399, startPoint y: 342, endPoint x: 193, endPoint y: 313, distance: 208.5
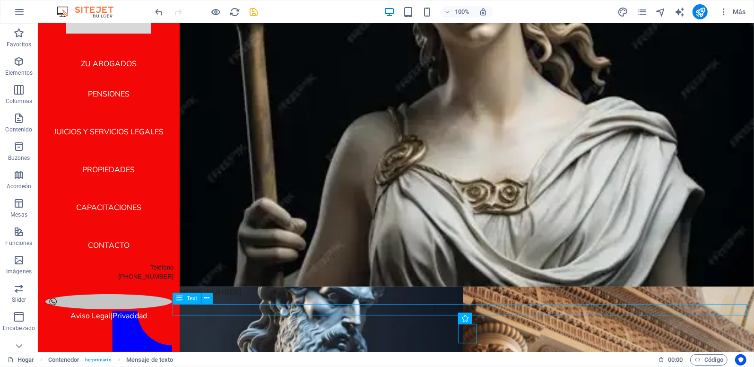
scroll to position [48, 0]
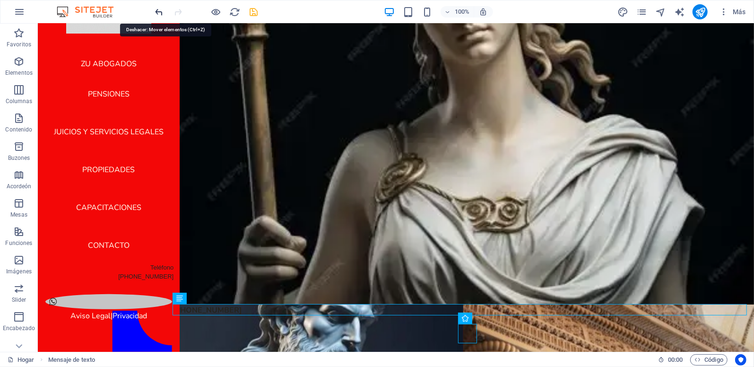
click at [158, 8] on icon "deshacer" at bounding box center [159, 12] width 11 height 11
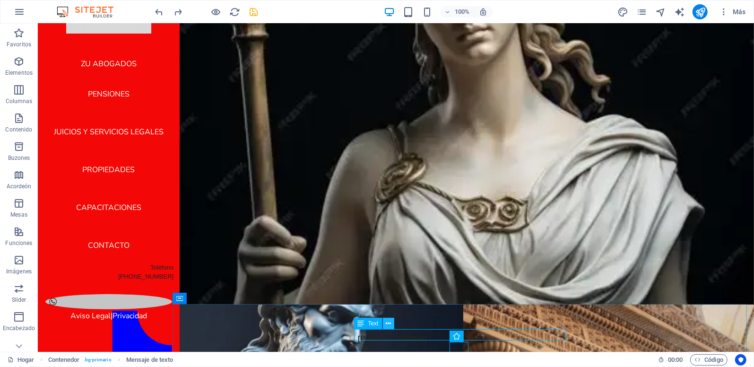
click at [390, 322] on icon at bounding box center [387, 323] width 5 height 10
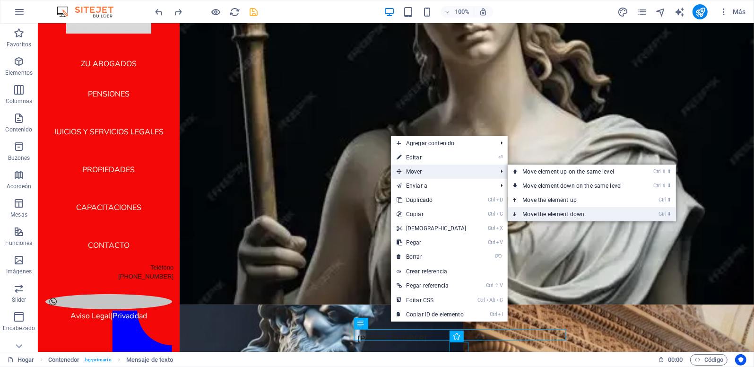
click at [541, 214] on font "Move the element down" at bounding box center [553, 214] width 62 height 7
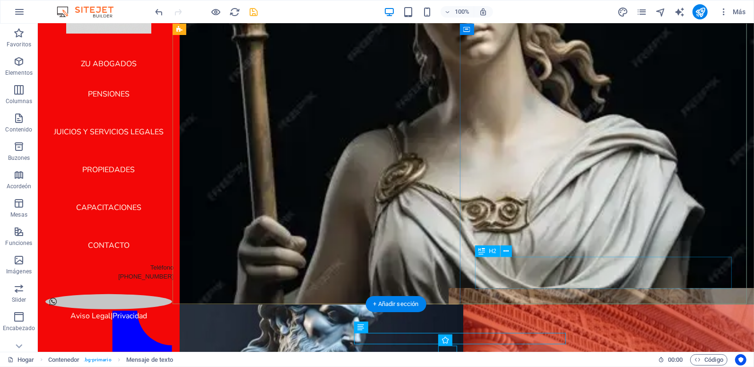
scroll to position [69, 0]
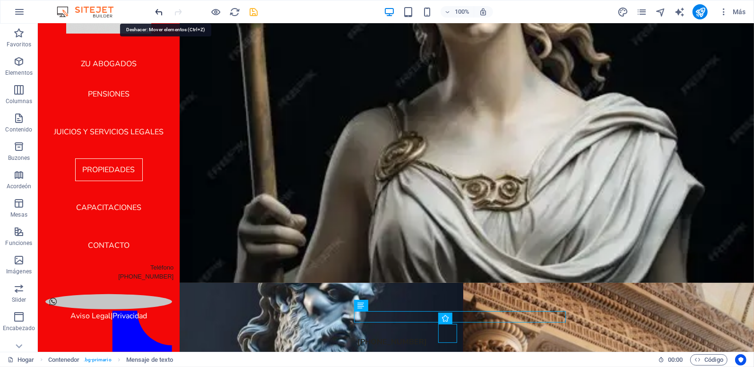
click at [158, 10] on icon "deshacer" at bounding box center [159, 12] width 11 height 11
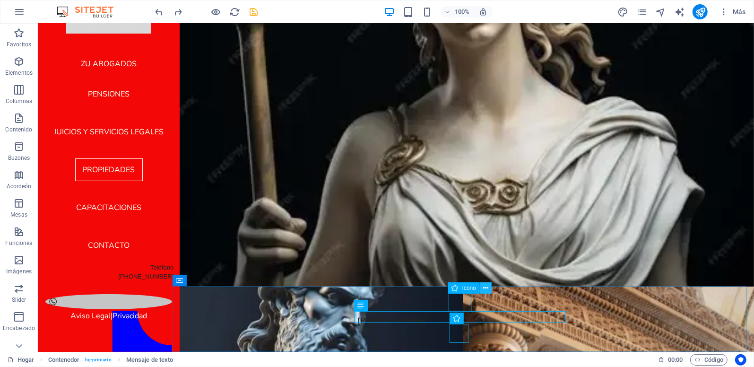
click at [484, 289] on icon at bounding box center [485, 288] width 5 height 10
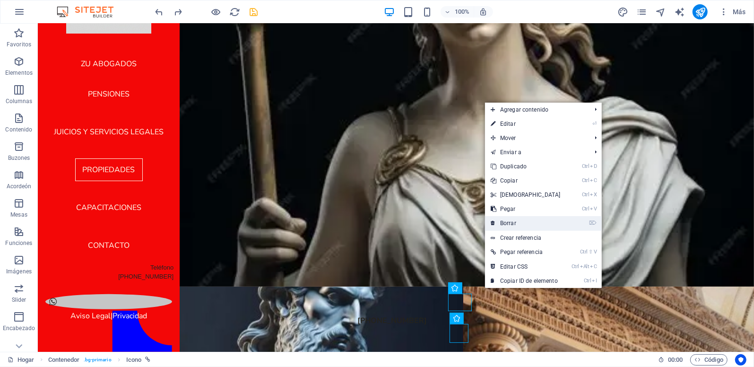
click at [509, 222] on font "Borrar" at bounding box center [508, 223] width 16 height 7
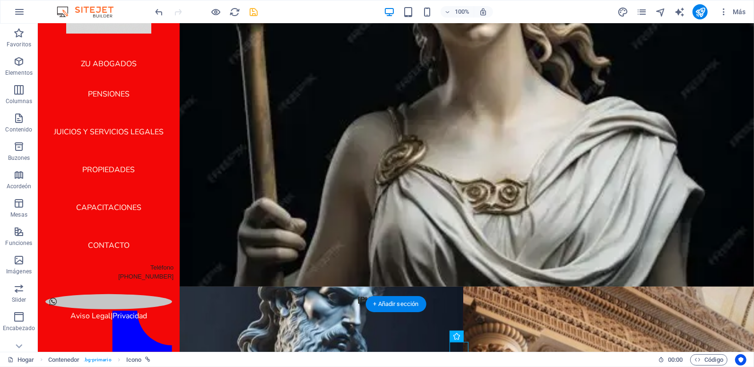
scroll to position [48, 0]
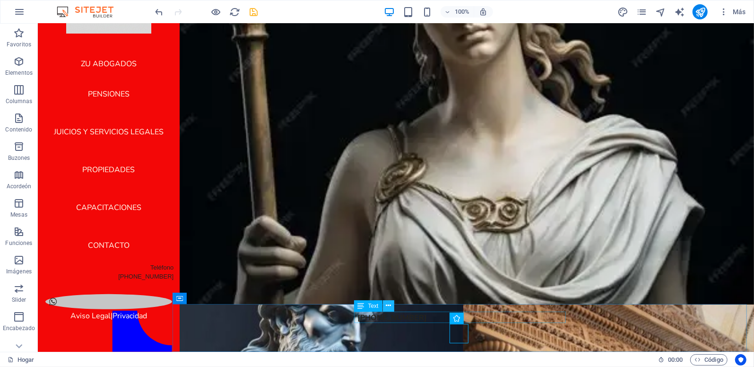
click at [385, 306] on button at bounding box center [388, 305] width 11 height 11
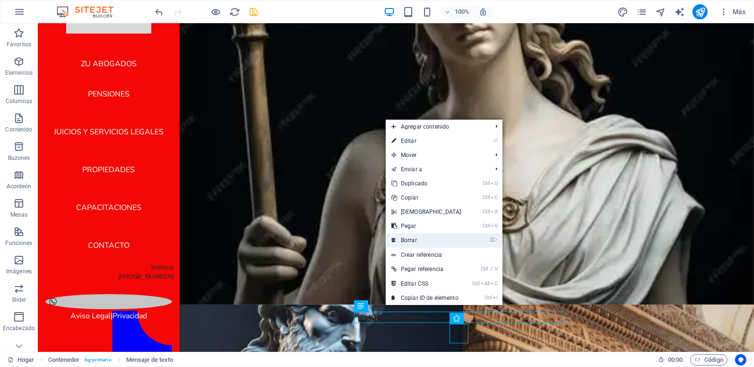
click at [411, 237] on font "Borrar" at bounding box center [409, 240] width 16 height 7
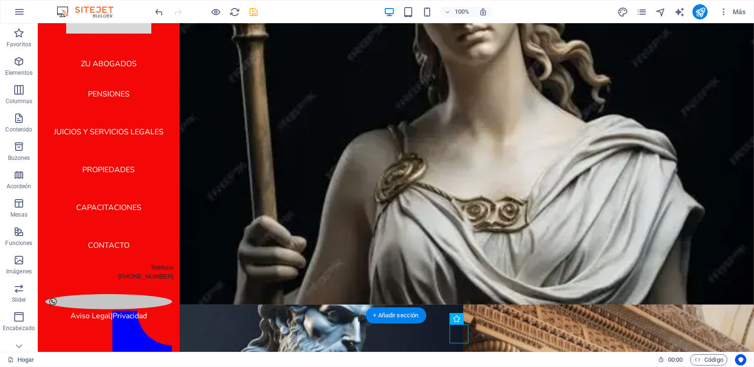
scroll to position [36, 0]
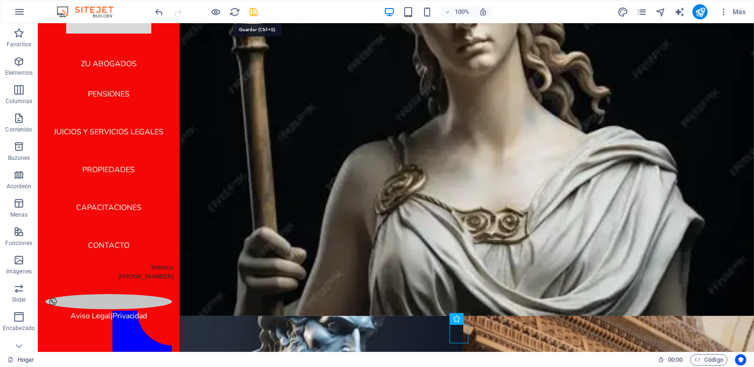
click at [256, 11] on icon "salvar" at bounding box center [253, 12] width 11 height 11
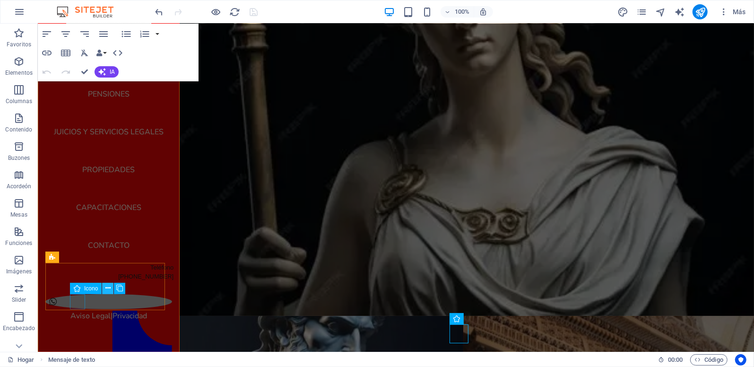
click at [110, 285] on icon at bounding box center [107, 288] width 5 height 10
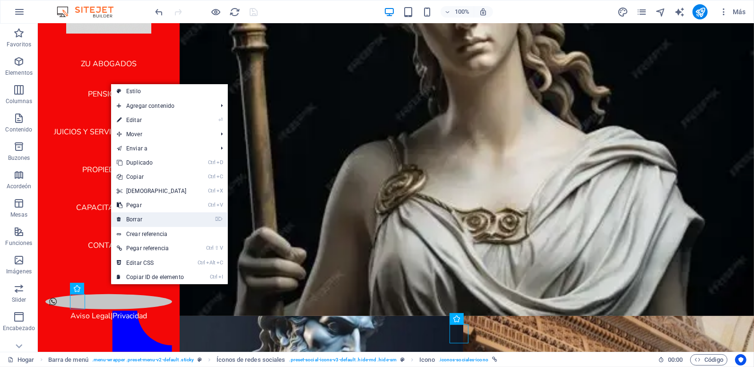
click at [137, 218] on font "Borrar" at bounding box center [134, 219] width 16 height 7
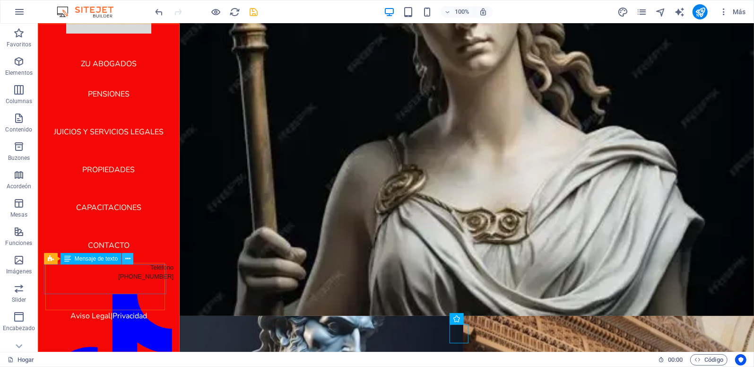
click at [129, 255] on icon at bounding box center [127, 259] width 5 height 10
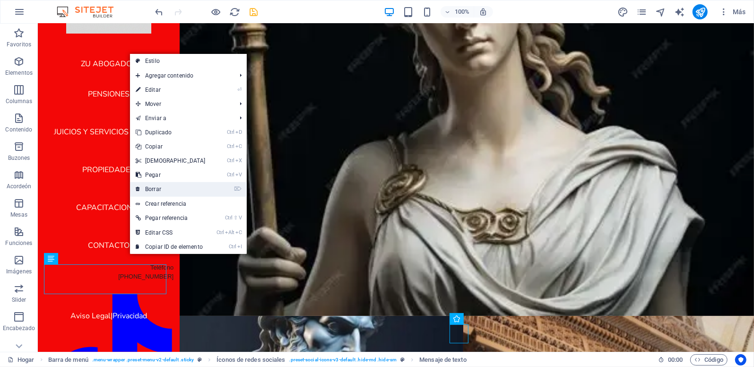
click at [157, 187] on font "Borrar" at bounding box center [153, 189] width 16 height 7
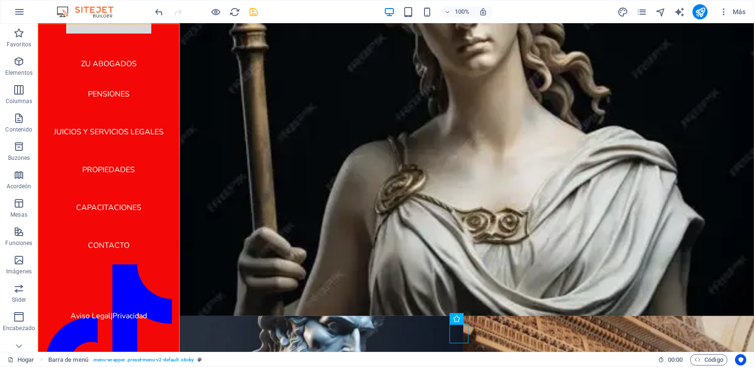
drag, startPoint x: 141, startPoint y: 325, endPoint x: 105, endPoint y: 278, distance: 60.0
click at [113, 306] on icon at bounding box center [112, 305] width 5 height 10
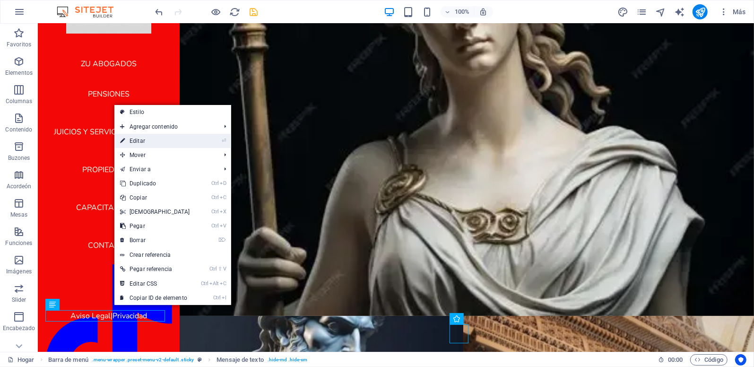
click at [139, 139] on font "Editar" at bounding box center [137, 140] width 16 height 7
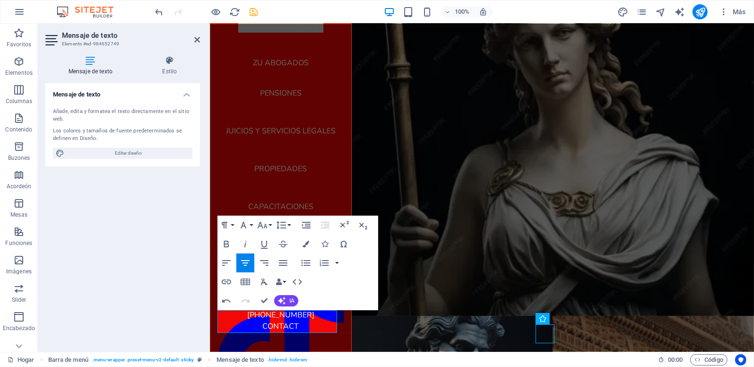
click at [244, 313] on p "[PHONE_NUMBER]" at bounding box center [280, 313] width 127 height 11
click at [302, 328] on p "CONTACT" at bounding box center [280, 325] width 127 height 11
click at [334, 343] on div "ZU ABOGADOS pensiones juicios y servicios legales propiedades capacitaciones Co…" at bounding box center [280, 187] width 142 height 328
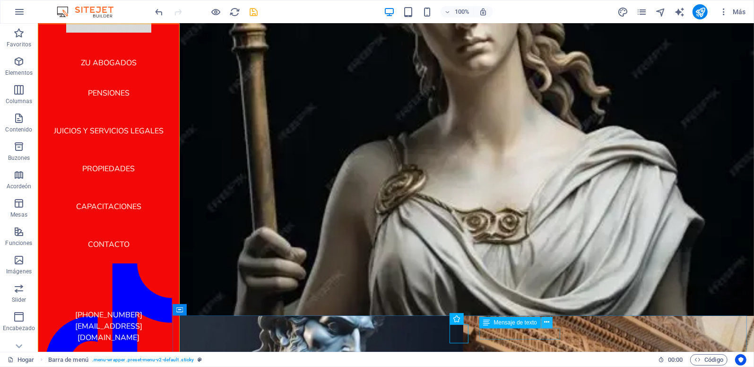
click at [548, 319] on icon at bounding box center [546, 322] width 5 height 10
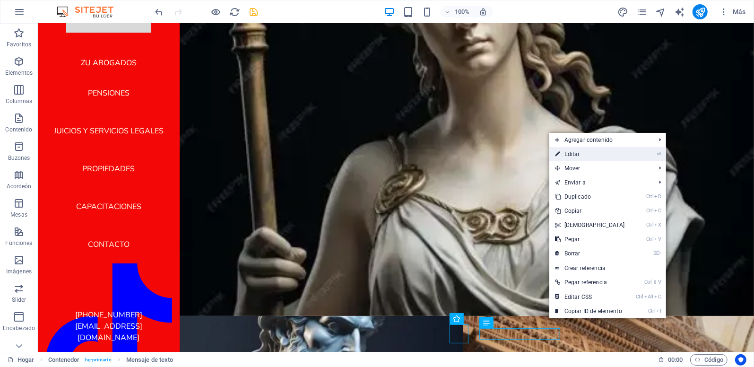
click at [586, 150] on link "⏎ Editar" at bounding box center [589, 154] width 81 height 14
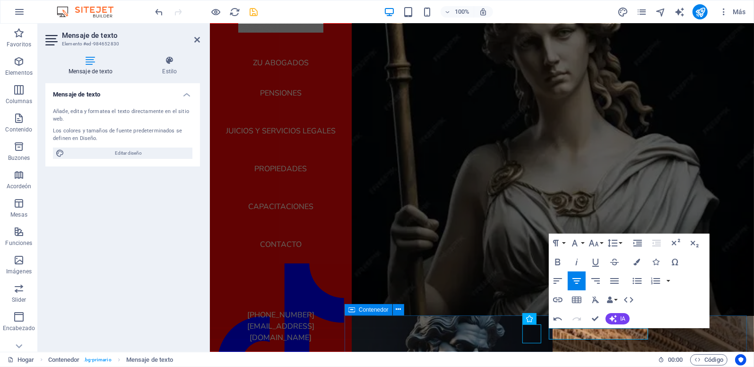
drag, startPoint x: 613, startPoint y: 330, endPoint x: 649, endPoint y: 329, distance: 35.9
click at [649, 329] on div "[PHONE_NUMBER] | Privacidad" at bounding box center [548, 371] width 409 height 113
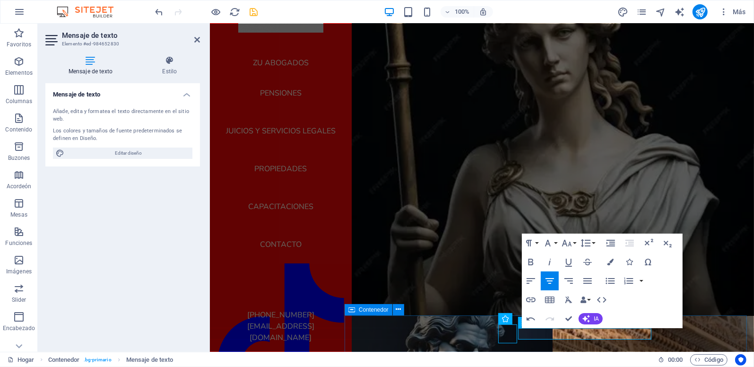
scroll to position [48, 0]
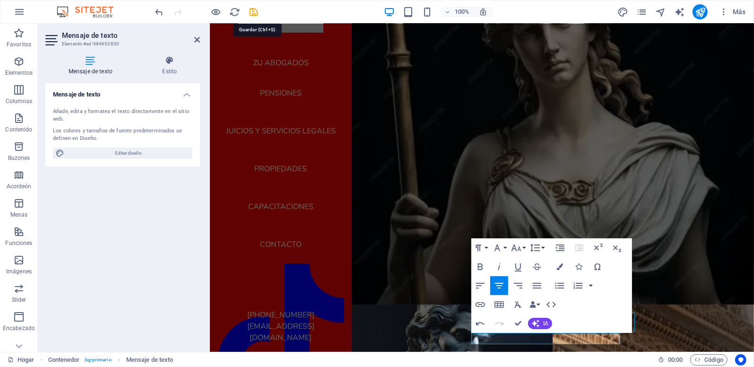
click at [256, 11] on icon "salvar" at bounding box center [253, 12] width 11 height 11
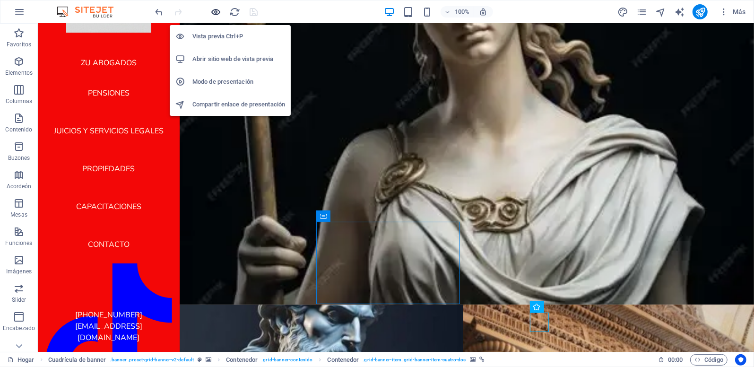
click at [214, 12] on icon "button" at bounding box center [216, 12] width 11 height 11
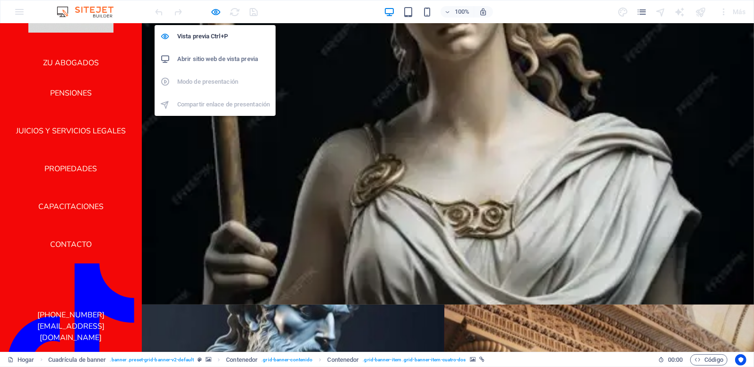
click at [206, 58] on h6 "Abrir sitio web de vista previa" at bounding box center [223, 58] width 93 height 11
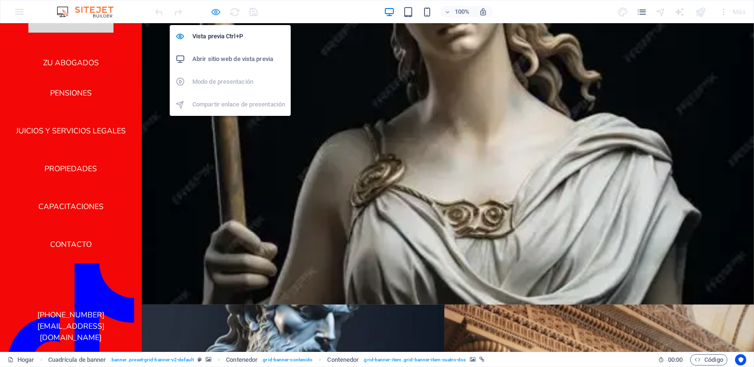
click at [216, 13] on icon "button" at bounding box center [216, 12] width 11 height 11
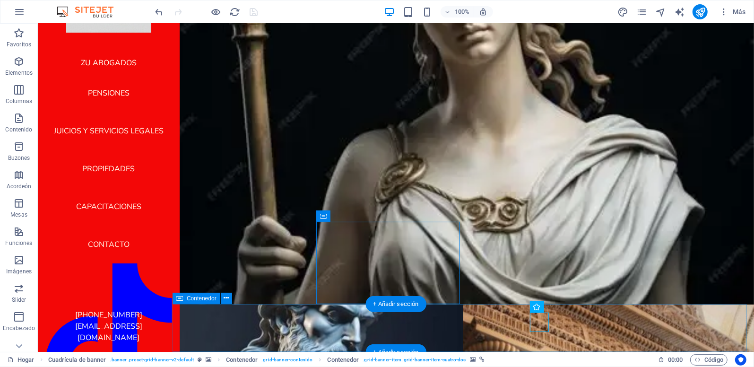
click at [360, 323] on div "[PHONE_NUMBER]| [EMAIL_ADDRESS][DOMAIN_NAME]" at bounding box center [462, 360] width 581 height 113
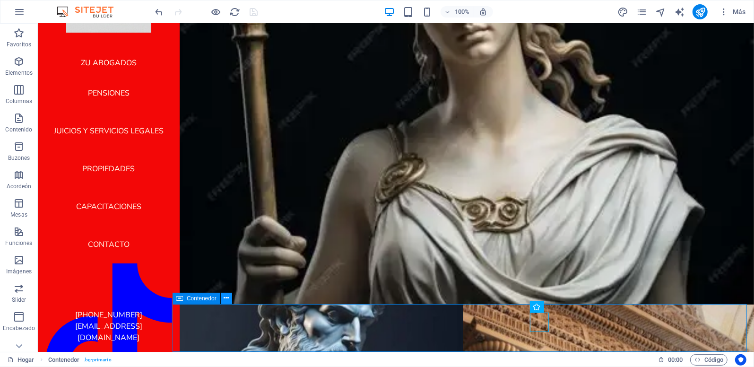
click at [225, 298] on icon at bounding box center [225, 298] width 5 height 10
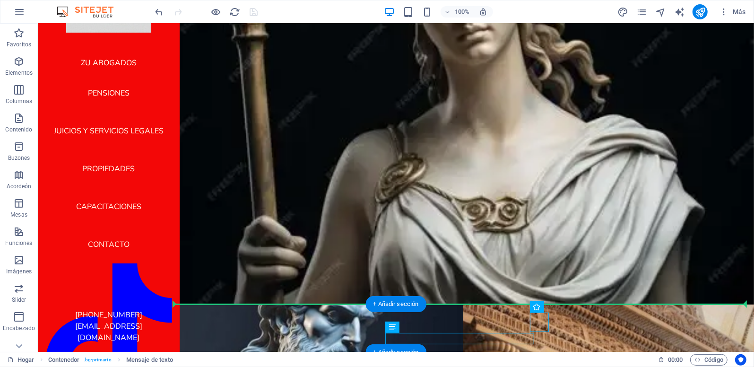
drag, startPoint x: 460, startPoint y: 354, endPoint x: 238, endPoint y: 321, distance: 225.0
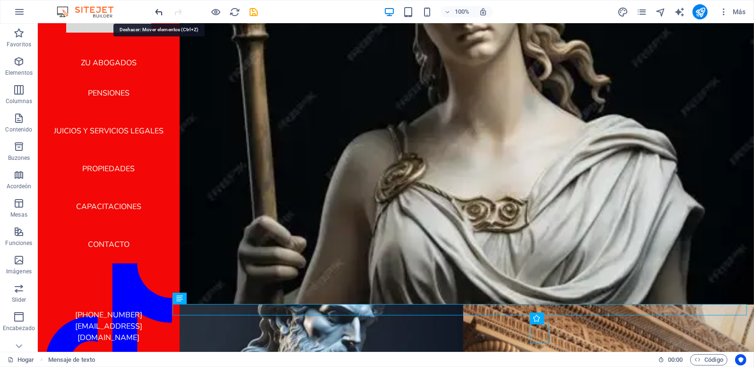
click at [158, 10] on icon "deshacer" at bounding box center [159, 12] width 11 height 11
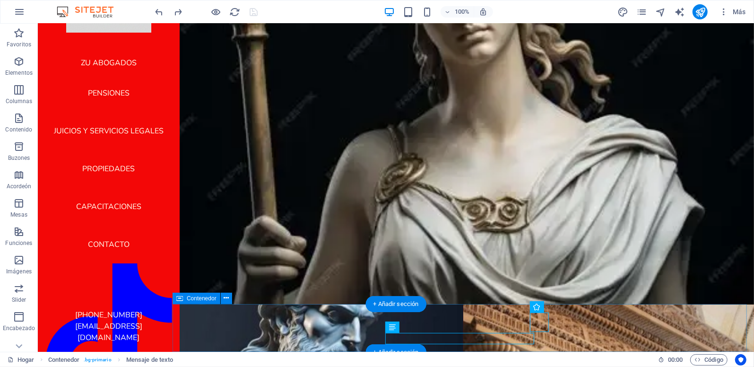
drag, startPoint x: 348, startPoint y: 325, endPoint x: 334, endPoint y: 325, distance: 14.7
click at [346, 325] on div "[PHONE_NUMBER]| [EMAIL_ADDRESS][DOMAIN_NAME]" at bounding box center [462, 360] width 581 height 113
click at [708, 327] on div "[PHONE_NUMBER]| [EMAIL_ADDRESS][DOMAIN_NAME]" at bounding box center [462, 360] width 581 height 113
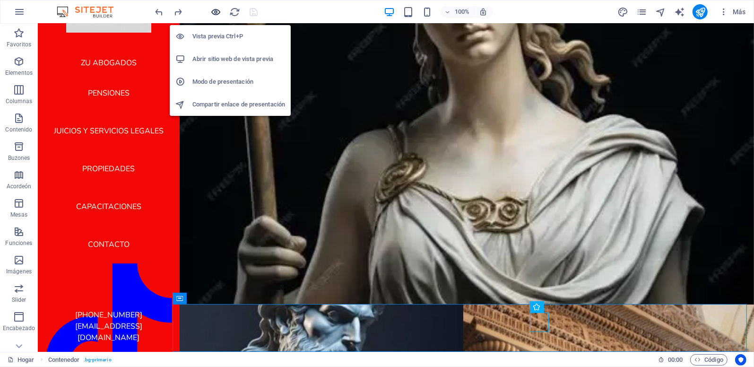
click at [215, 12] on icon "button" at bounding box center [216, 12] width 11 height 11
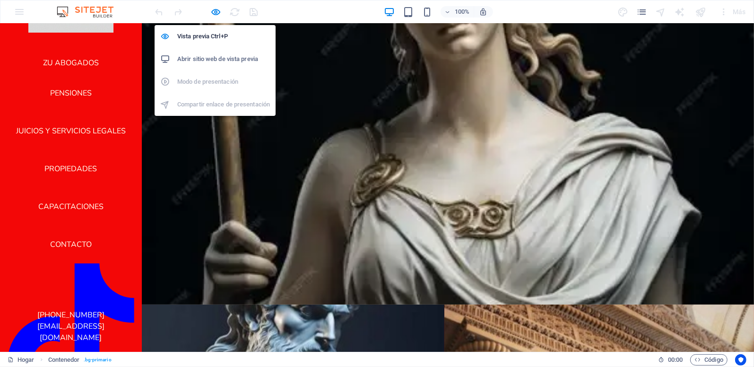
click at [207, 60] on h6 "Abrir sitio web de vista previa" at bounding box center [223, 58] width 93 height 11
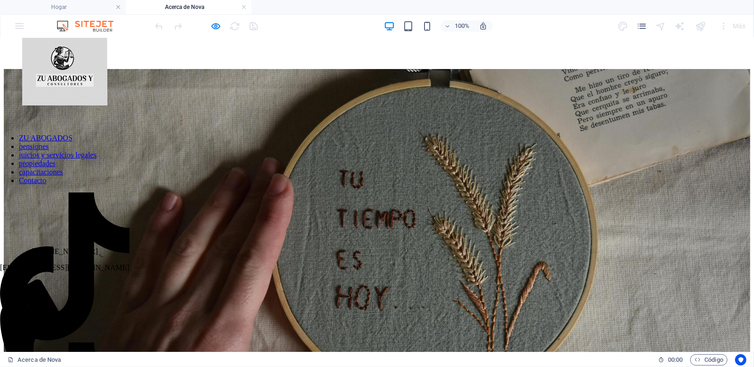
scroll to position [0, 0]
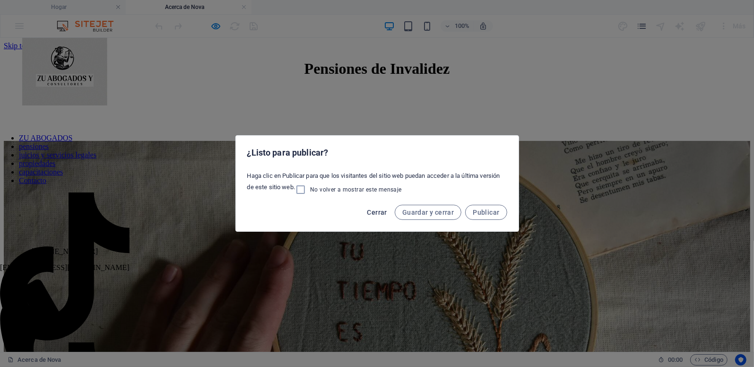
click at [377, 210] on span "Cerrar" at bounding box center [377, 212] width 20 height 8
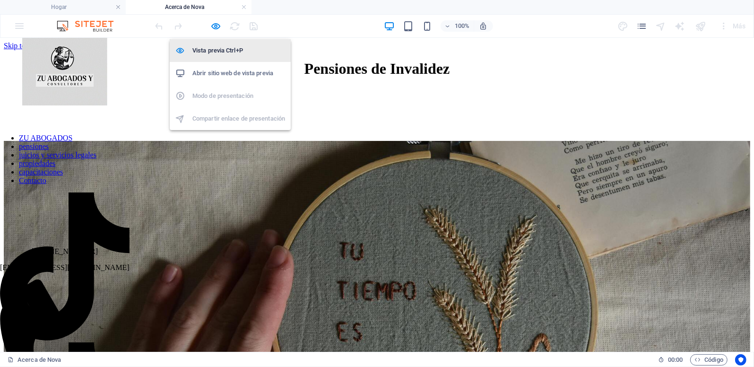
click at [215, 47] on h6 "Vista previa Ctrl+P" at bounding box center [238, 50] width 93 height 11
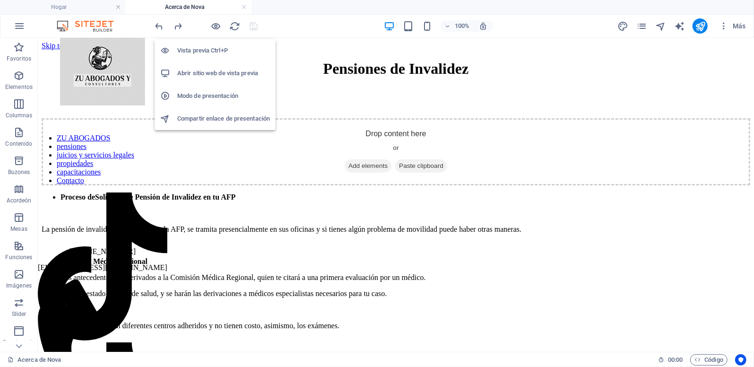
click at [208, 71] on h6 "Abrir sitio web de vista previa" at bounding box center [223, 73] width 93 height 11
click at [217, 26] on icon "button" at bounding box center [216, 26] width 11 height 11
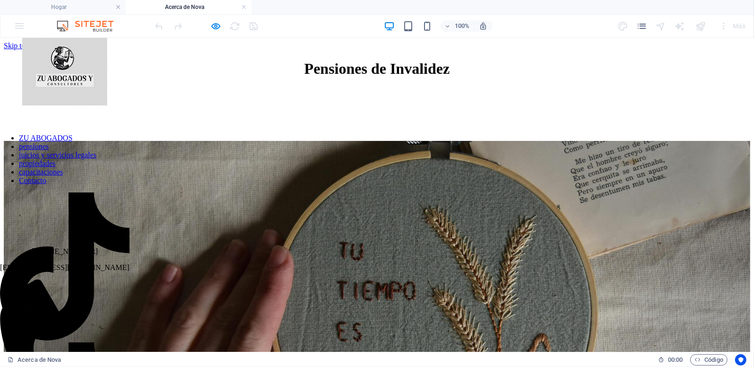
scroll to position [114, 0]
drag, startPoint x: 139, startPoint y: 248, endPoint x: 140, endPoint y: 391, distance: 142.7
click at [60, 141] on link "ZU ABOGADOS" at bounding box center [45, 137] width 53 height 8
click at [214, 26] on icon "button" at bounding box center [216, 26] width 11 height 11
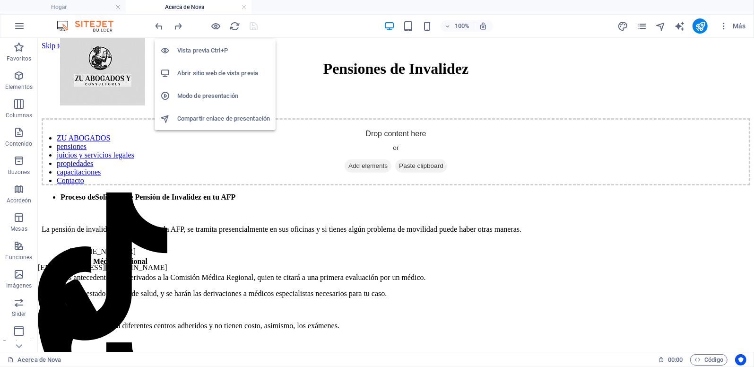
click at [207, 70] on h6 "Abrir sitio web de vista previa" at bounding box center [223, 73] width 93 height 11
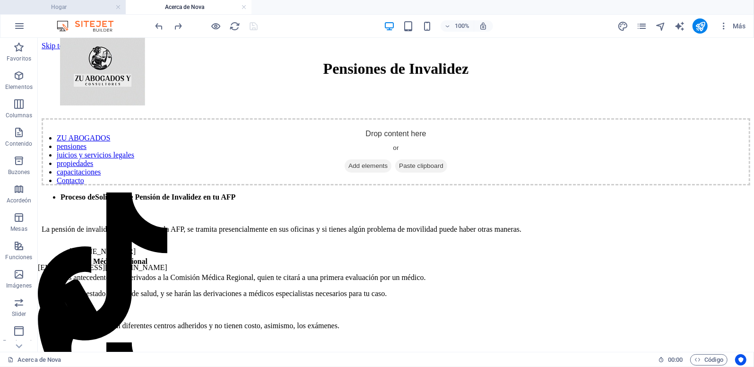
click at [56, 8] on h4 "Hogar" at bounding box center [63, 7] width 126 height 10
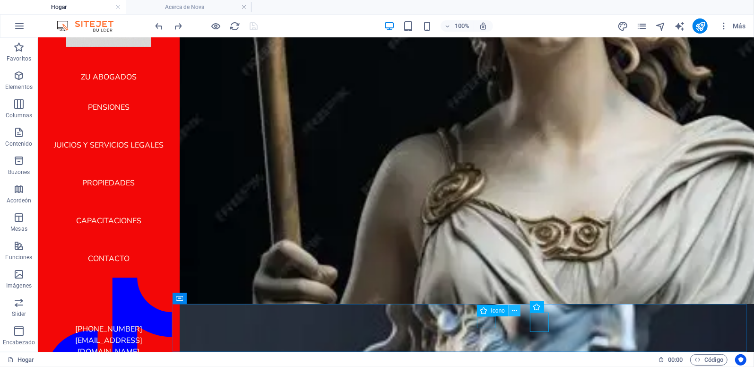
click at [513, 309] on icon at bounding box center [514, 311] width 5 height 10
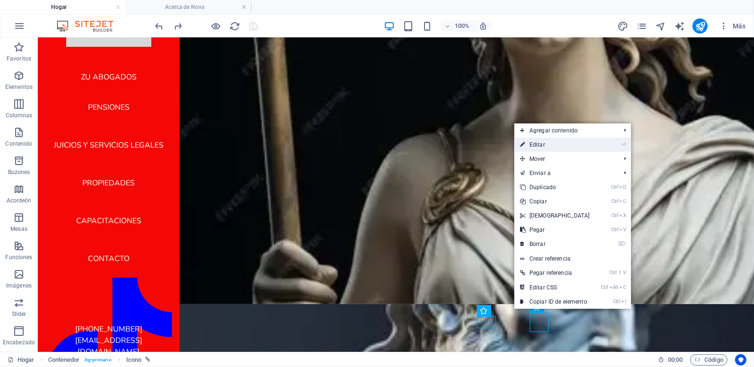
click at [541, 144] on font "Editar" at bounding box center [537, 144] width 16 height 7
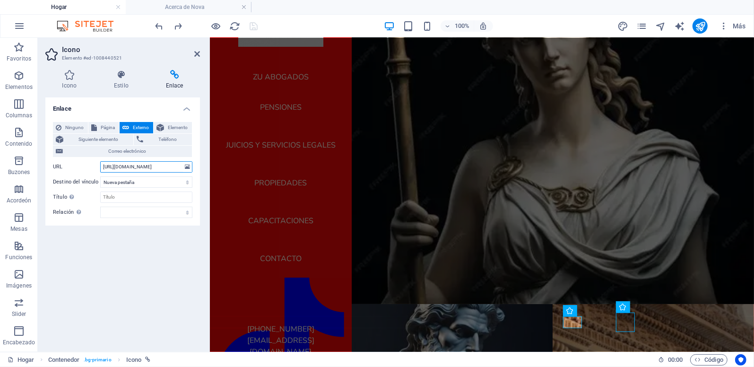
scroll to position [0, 257]
drag, startPoint x: 312, startPoint y: 202, endPoint x: 218, endPoint y: 160, distance: 103.0
click at [256, 24] on icon "salvar" at bounding box center [253, 26] width 11 height 11
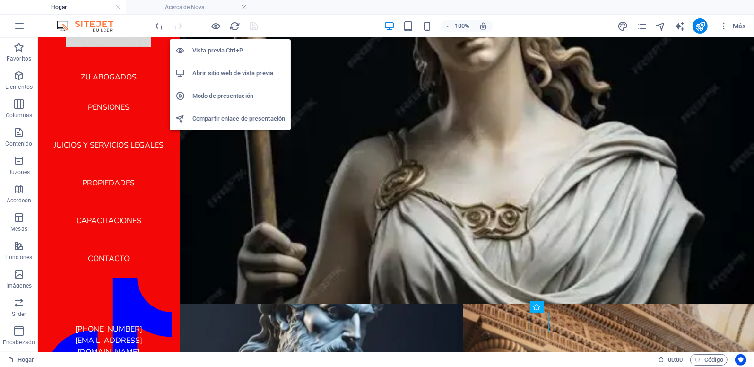
click at [207, 73] on h6 "Abrir sitio web de vista previa" at bounding box center [238, 73] width 93 height 11
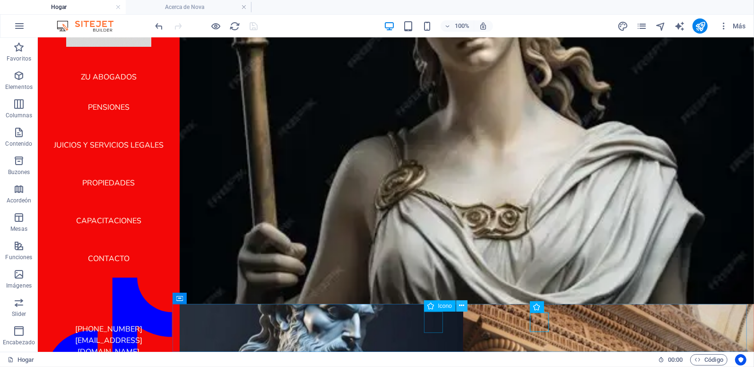
click at [461, 304] on icon at bounding box center [461, 305] width 5 height 10
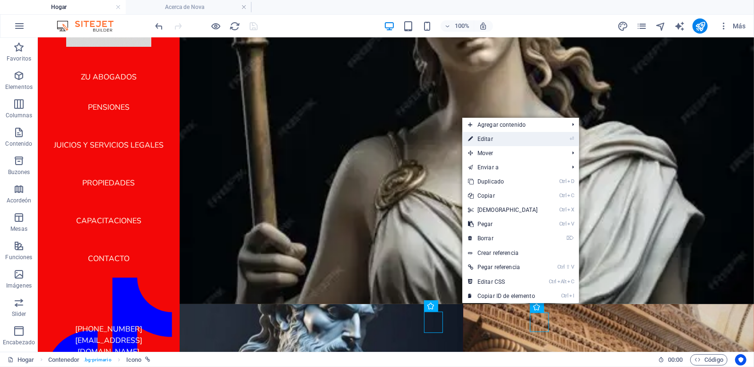
click at [489, 139] on font "Editar" at bounding box center [485, 139] width 16 height 7
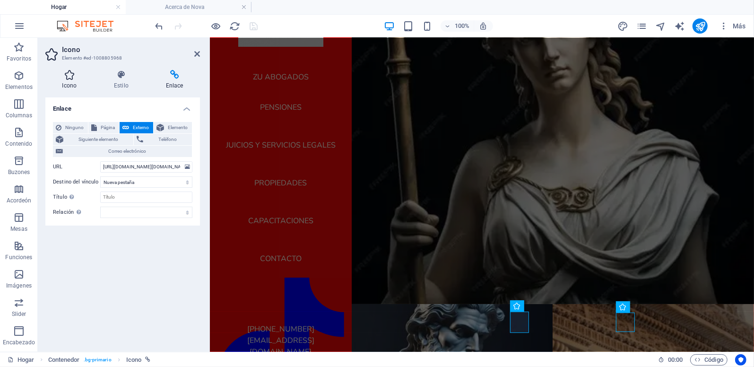
drag, startPoint x: 127, startPoint y: 77, endPoint x: 67, endPoint y: 82, distance: 60.2
click at [67, 82] on ul "Icono Estilo Enlace" at bounding box center [122, 80] width 154 height 20
click at [67, 81] on h4 "Icono" at bounding box center [71, 80] width 52 height 20
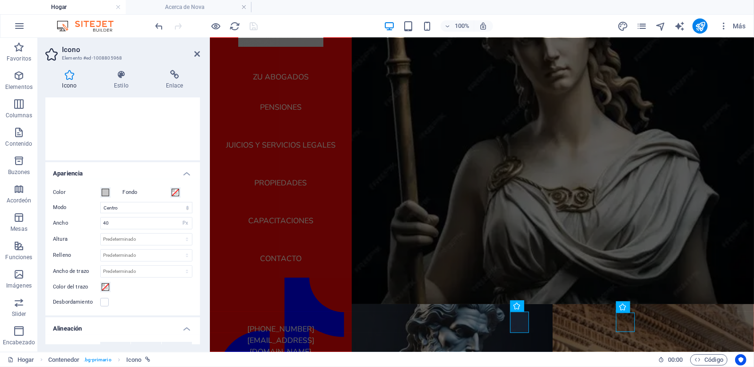
scroll to position [248, 0]
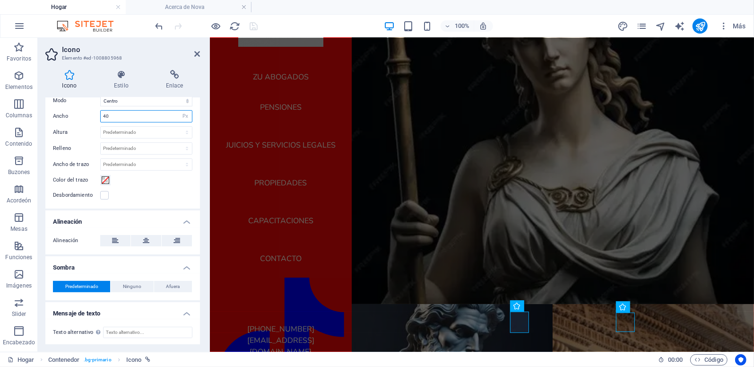
drag, startPoint x: 117, startPoint y: 119, endPoint x: 88, endPoint y: 119, distance: 28.3
click at [88, 119] on div "Ancho 40 Predeterminado Automático Px Rem % em VH Vw" at bounding box center [122, 116] width 139 height 12
type input "3"
type input "40"
click at [255, 23] on icon "salvar" at bounding box center [253, 26] width 11 height 11
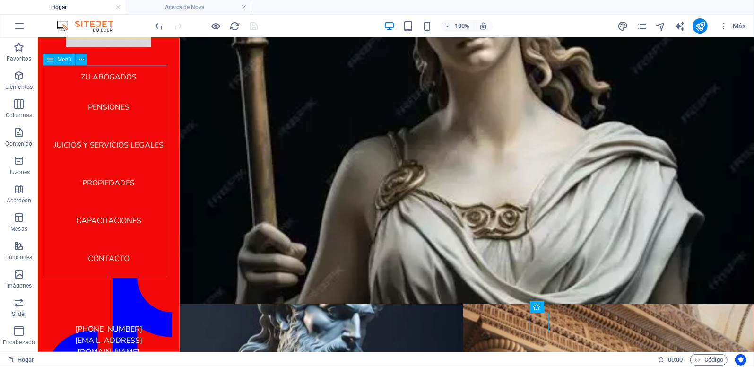
scroll to position [0, 0]
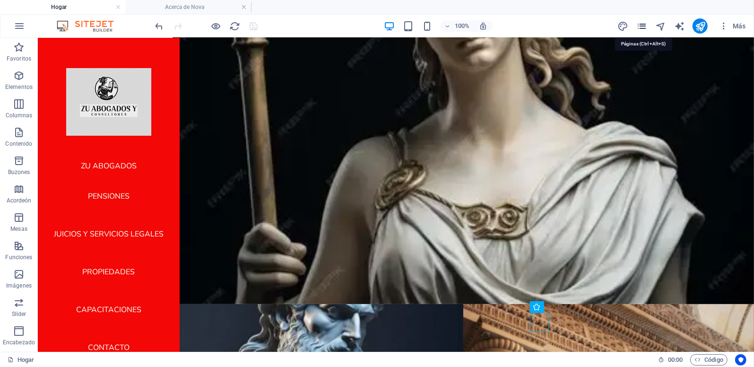
click at [644, 24] on icon "Páginas" at bounding box center [641, 26] width 11 height 11
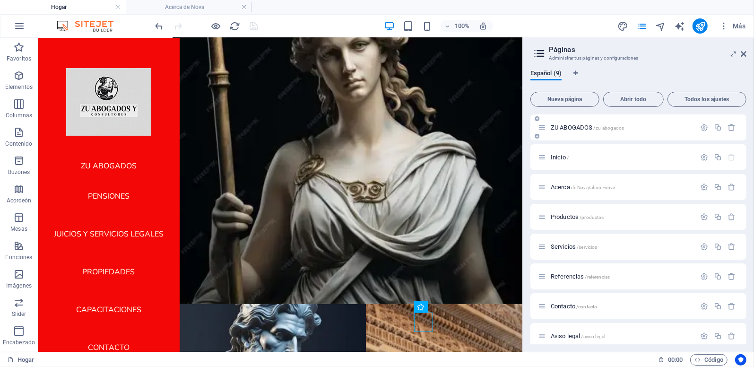
click at [554, 124] on span "ZU ABOGADOS /zu-abogados" at bounding box center [586, 127] width 73 height 7
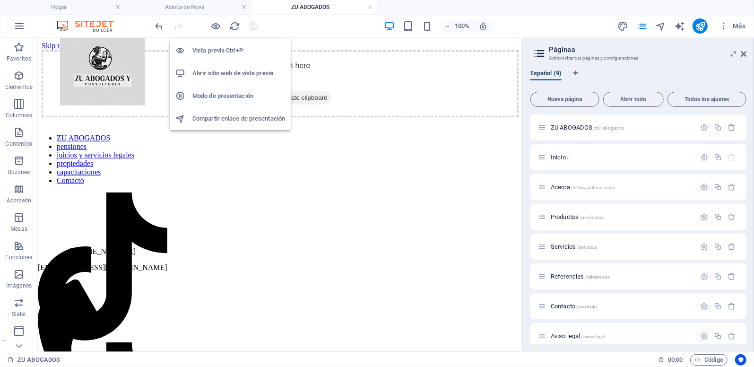
click at [213, 72] on h6 "Abrir sitio web de vista previa" at bounding box center [238, 73] width 93 height 11
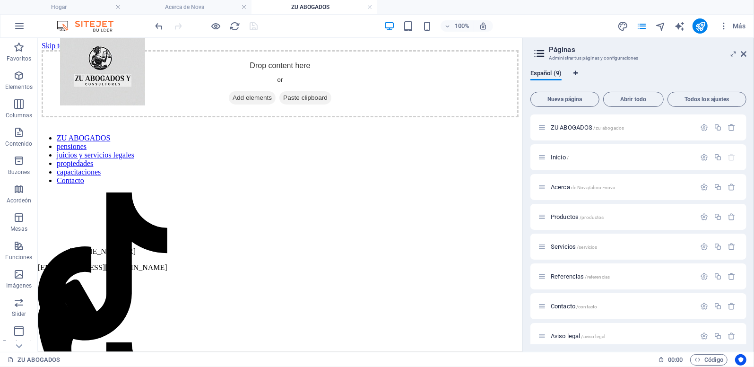
click at [576, 75] on icon "Pestañas de idioma" at bounding box center [575, 73] width 4 height 6
select select "41"
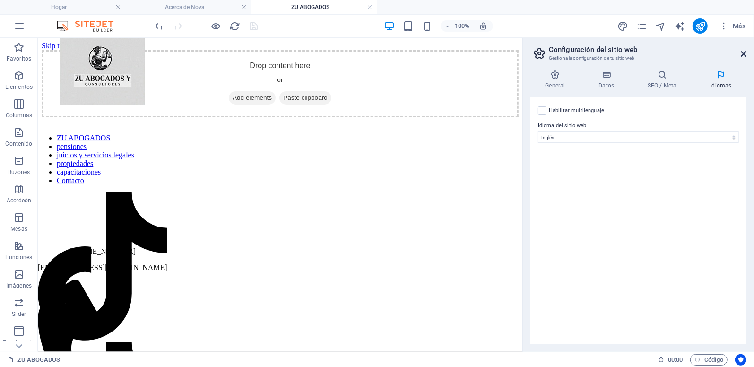
click at [745, 52] on icon at bounding box center [743, 54] width 6 height 8
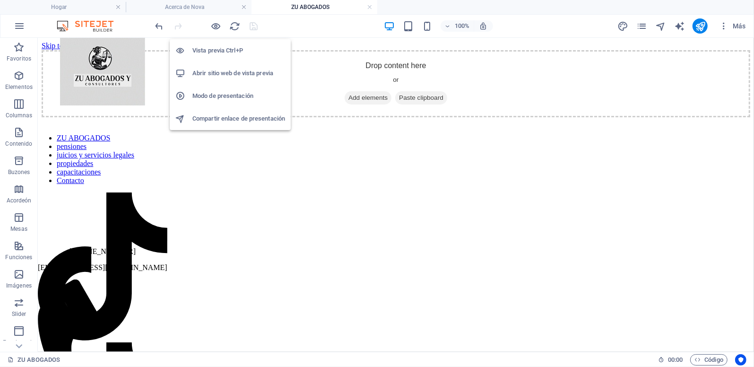
click at [213, 72] on h6 "Abrir sitio web de vista previa" at bounding box center [238, 73] width 93 height 11
